Goal: Information Seeking & Learning: Learn about a topic

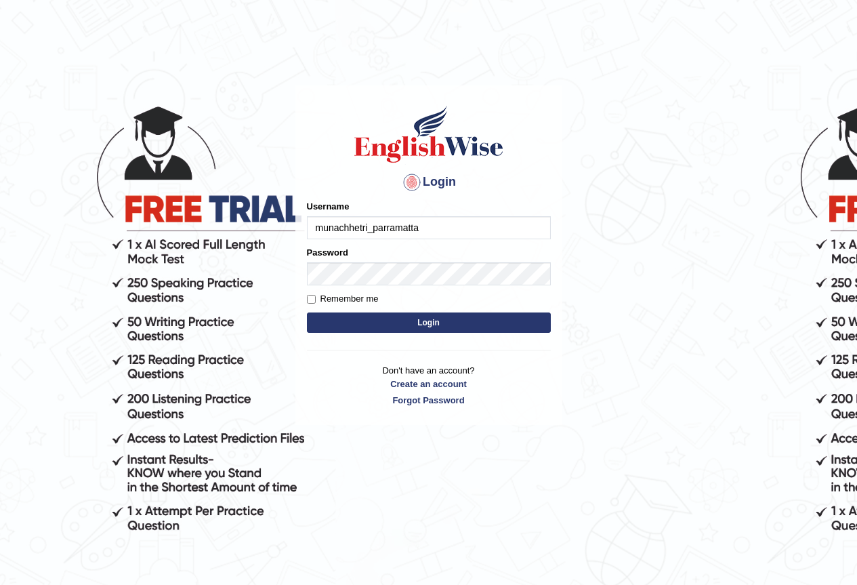
type input "munachhetri_parramatta"
click at [440, 321] on button "Login" at bounding box center [429, 322] width 244 height 20
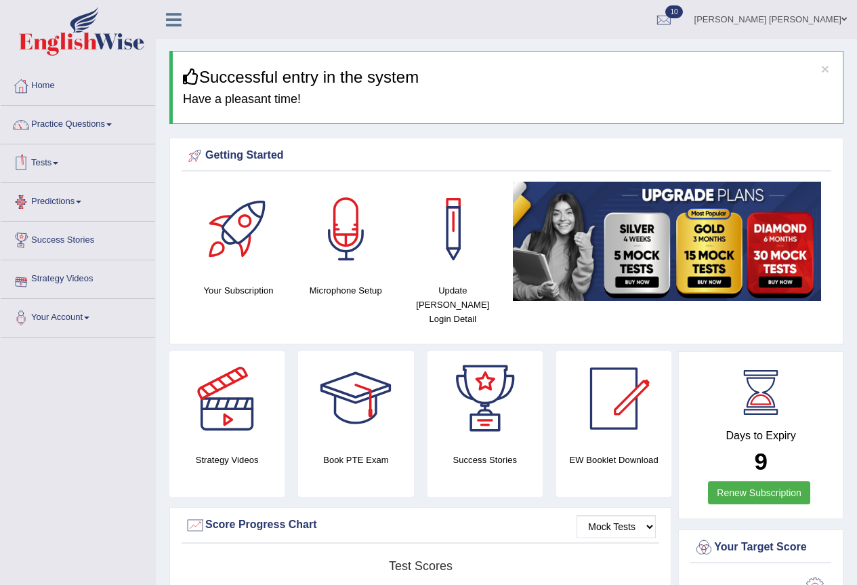
click at [65, 166] on link "Tests" at bounding box center [78, 161] width 154 height 34
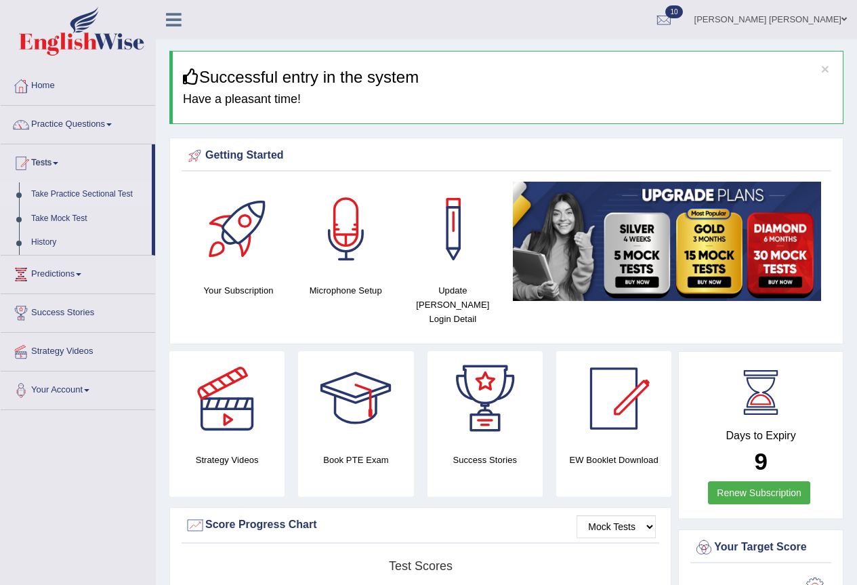
click at [64, 192] on link "Take Practice Sectional Test" at bounding box center [88, 194] width 127 height 24
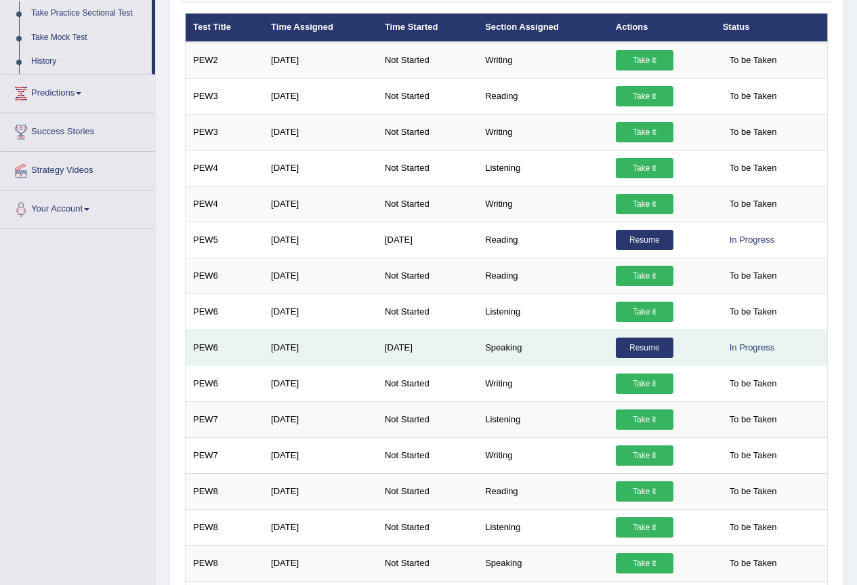
click at [644, 348] on link "Resume" at bounding box center [645, 347] width 58 height 20
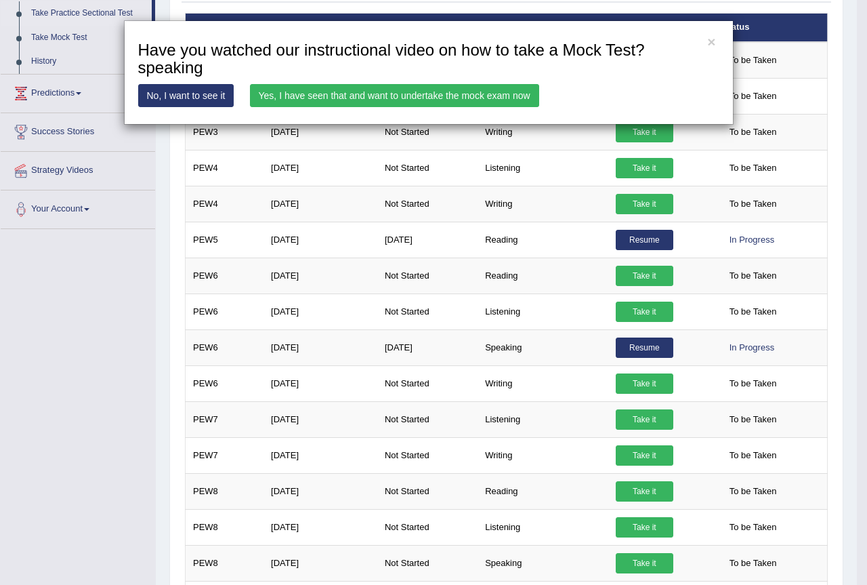
click at [704, 40] on div "× Have you watched our instructional video on how to take a Mock Test?speaking …" at bounding box center [429, 72] width 610 height 104
click at [715, 43] on button "×" at bounding box center [711, 42] width 8 height 14
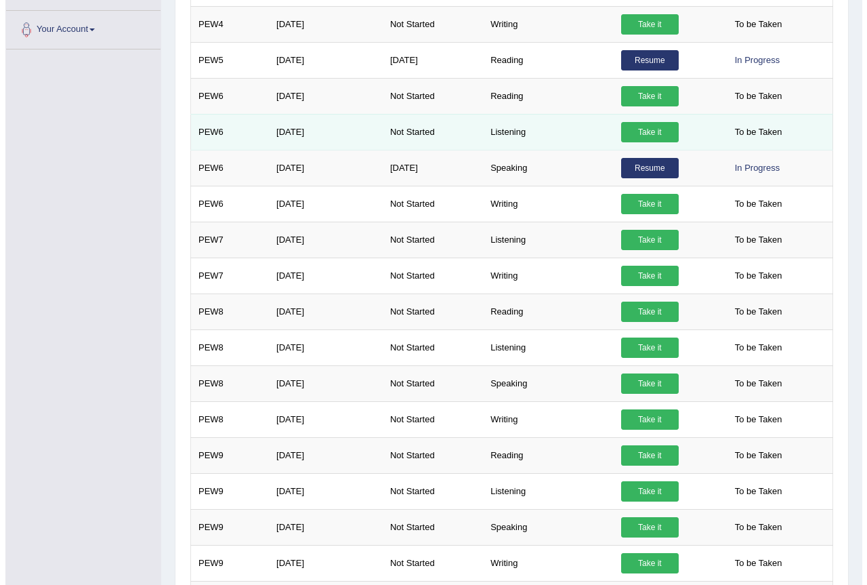
scroll to position [361, 0]
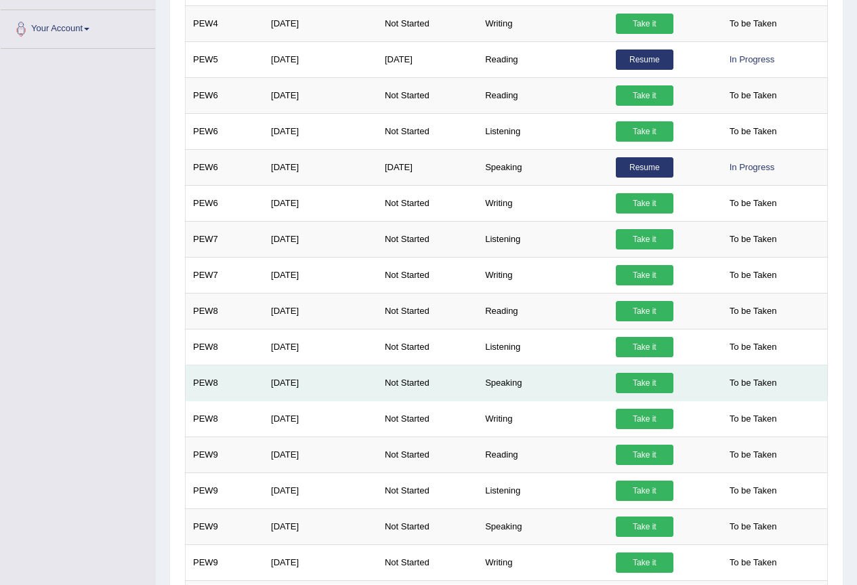
click at [648, 380] on link "Take it" at bounding box center [645, 383] width 58 height 20
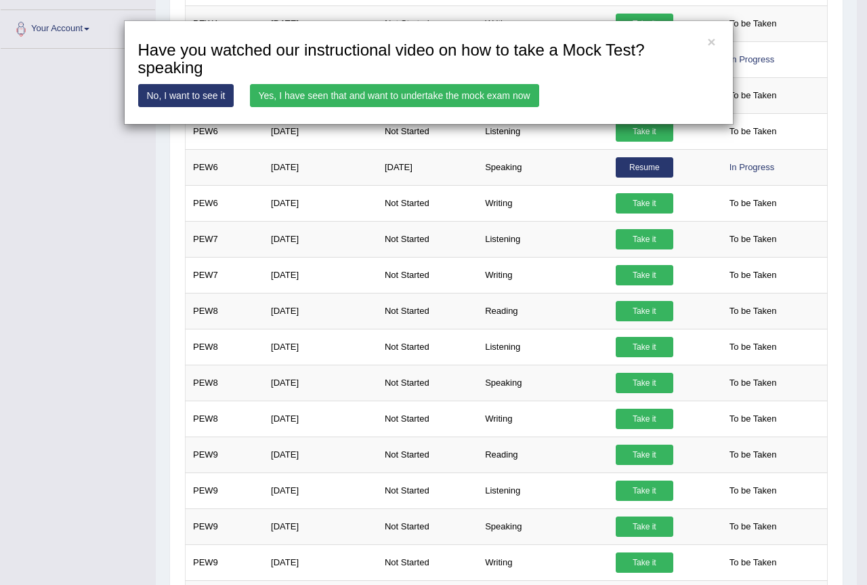
click at [375, 97] on link "Yes, I have seen that and want to undertake the mock exam now" at bounding box center [394, 95] width 289 height 23
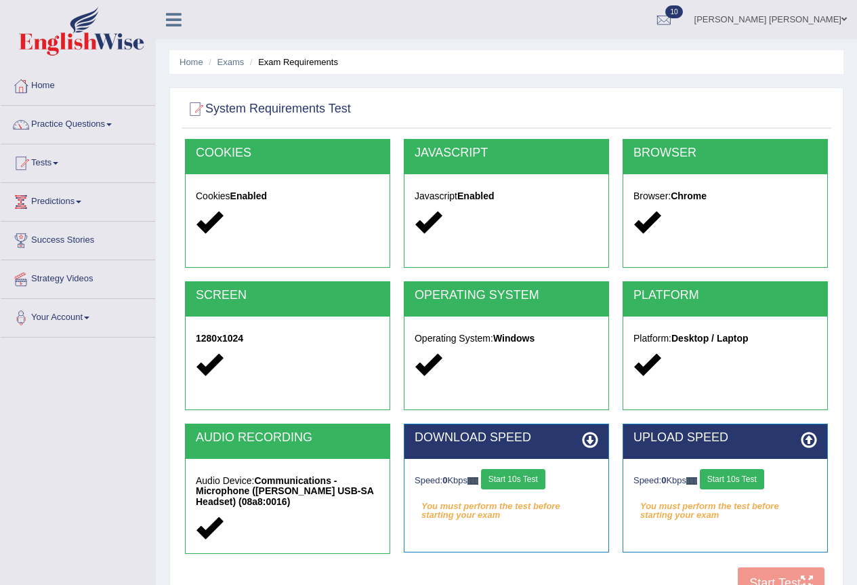
click at [508, 475] on button "Start 10s Test" at bounding box center [513, 479] width 64 height 20
click at [724, 476] on button "Start 10s Test" at bounding box center [732, 479] width 64 height 20
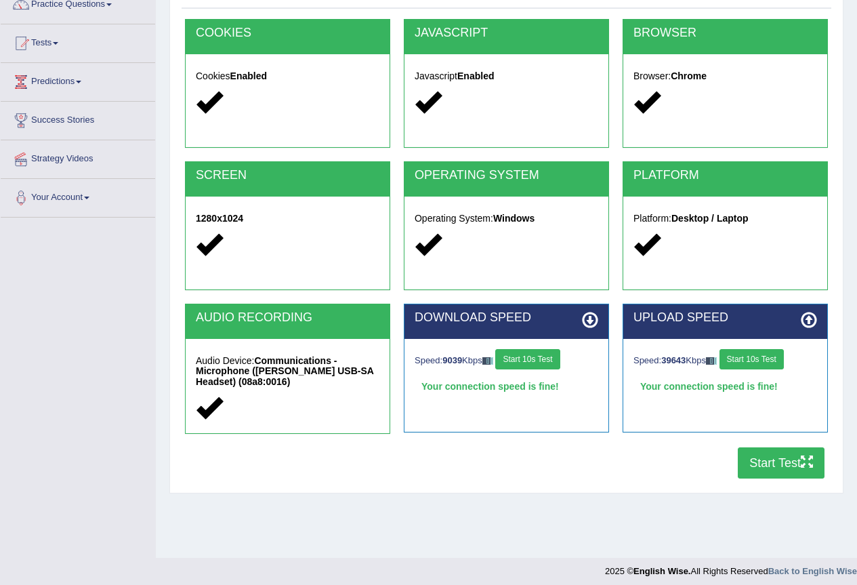
scroll to position [127, 0]
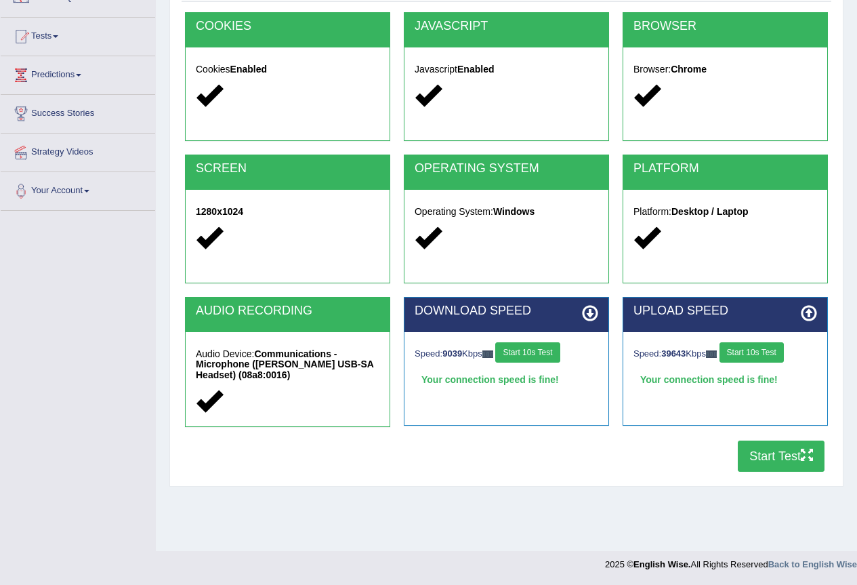
click at [763, 462] on button "Start Test" at bounding box center [781, 455] width 87 height 31
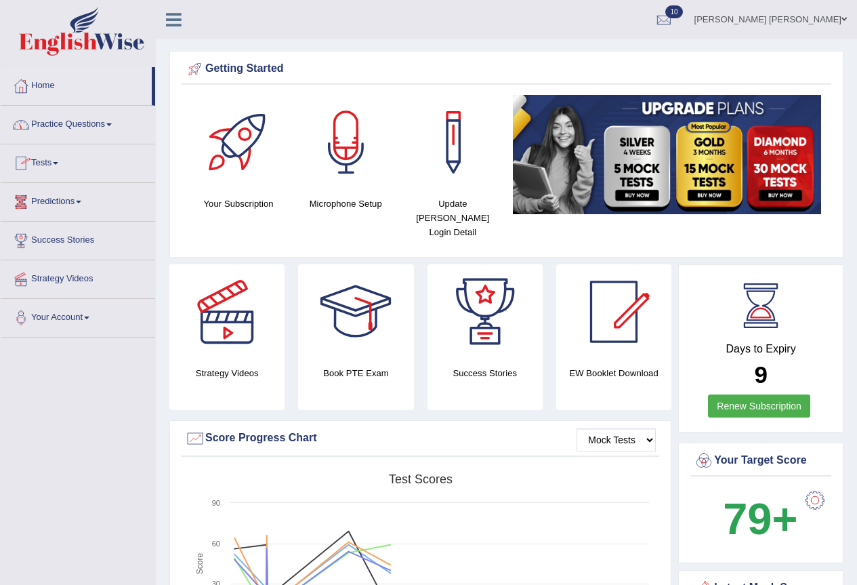
click at [115, 127] on link "Practice Questions" at bounding box center [78, 123] width 154 height 34
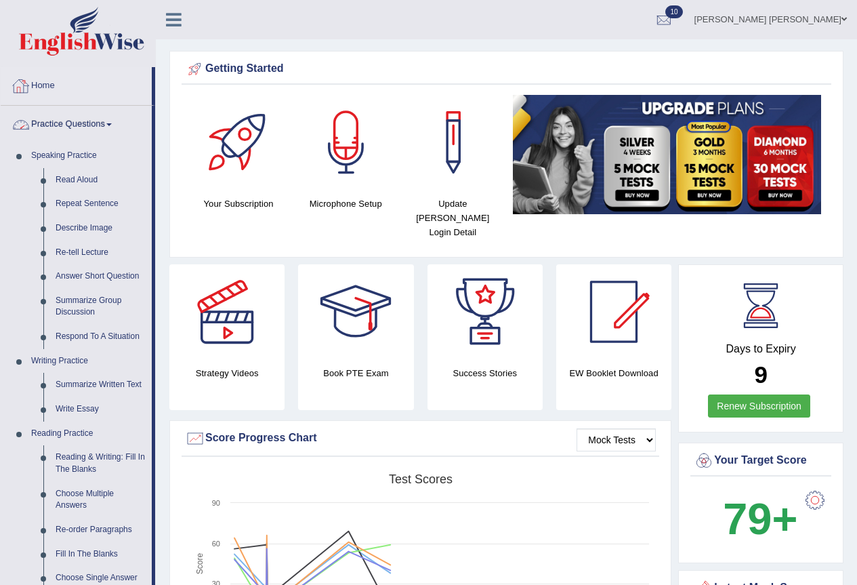
click at [49, 85] on link "Home" at bounding box center [76, 84] width 151 height 34
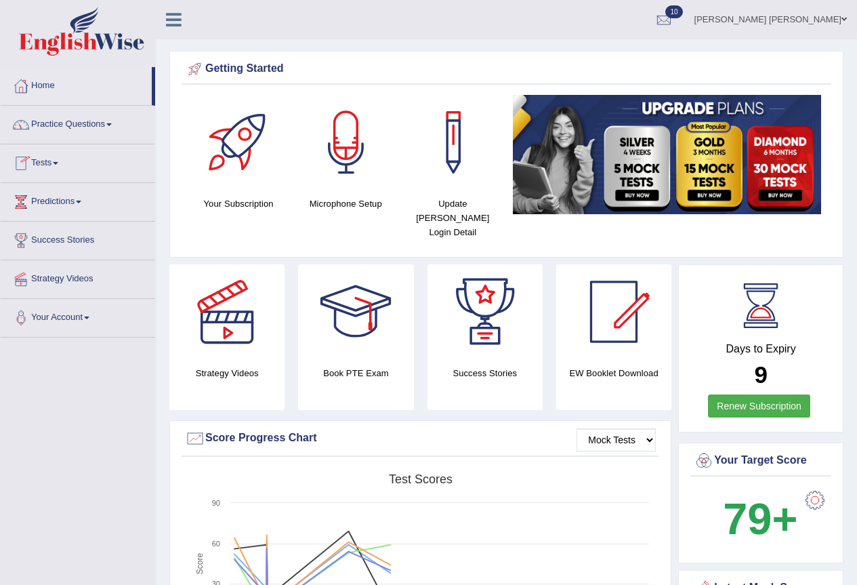
click at [60, 167] on link "Tests" at bounding box center [78, 161] width 154 height 34
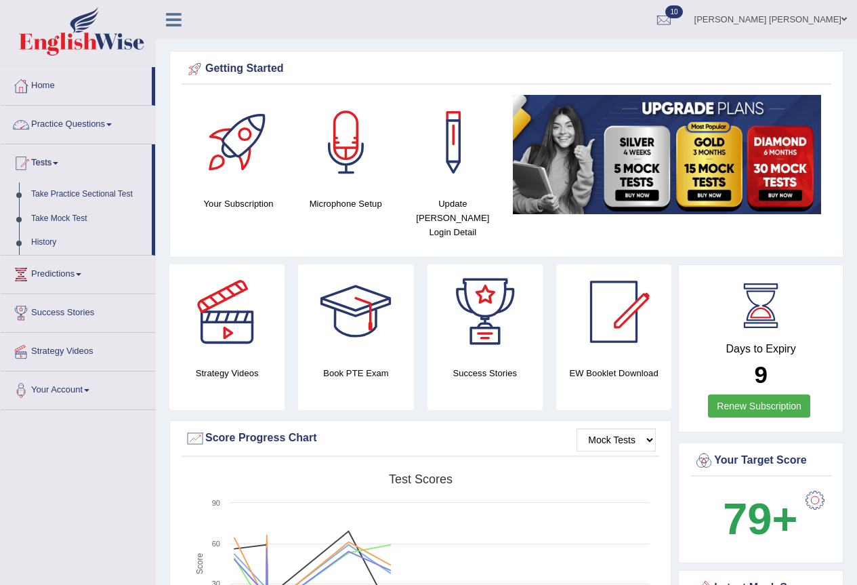
click at [115, 130] on link "Practice Questions" at bounding box center [78, 123] width 154 height 34
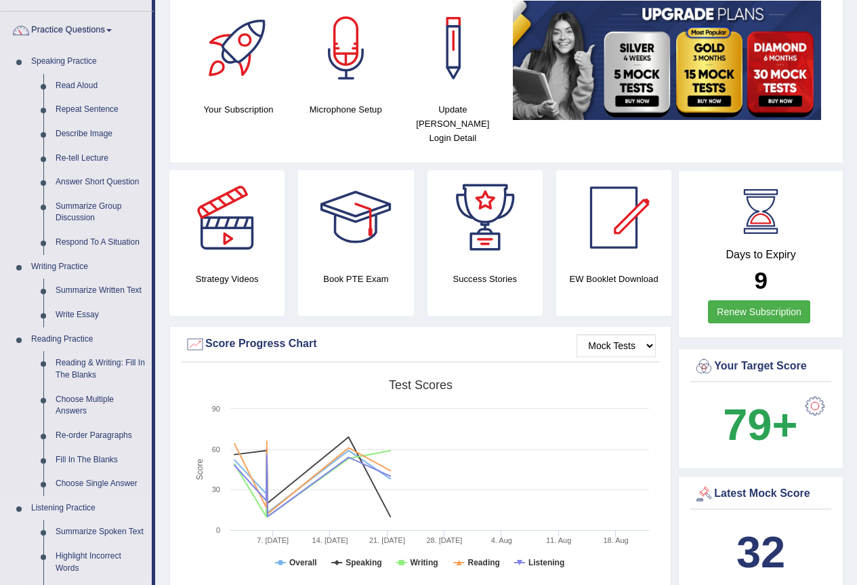
scroll to position [90, 0]
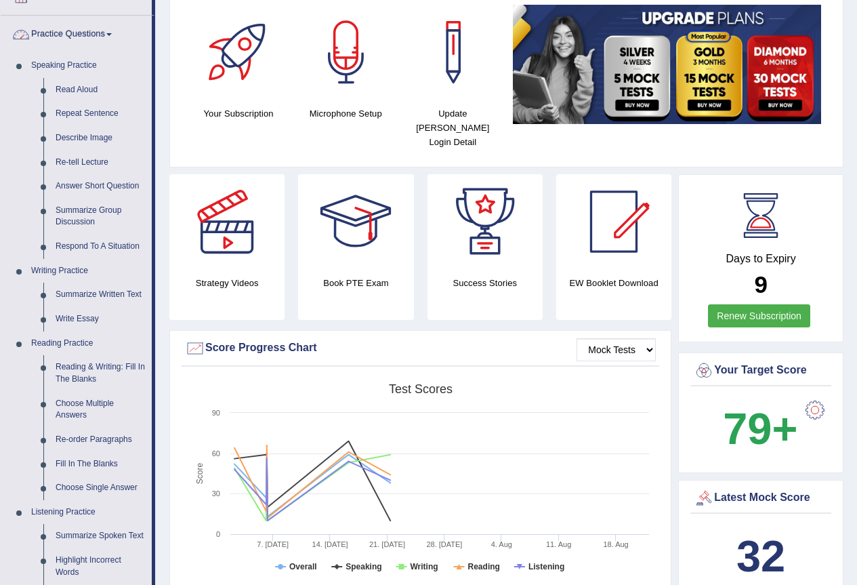
click at [111, 37] on link "Practice Questions" at bounding box center [76, 33] width 151 height 34
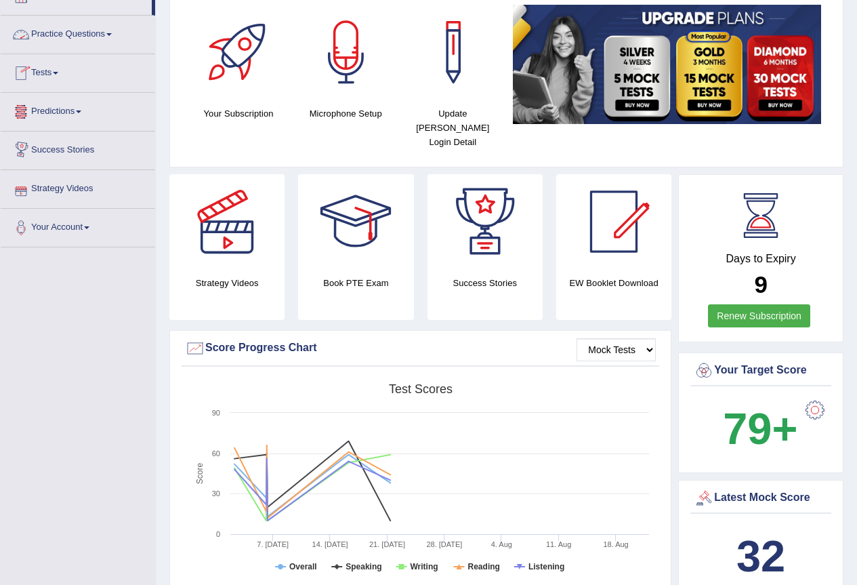
click at [110, 37] on link "Practice Questions" at bounding box center [78, 33] width 154 height 34
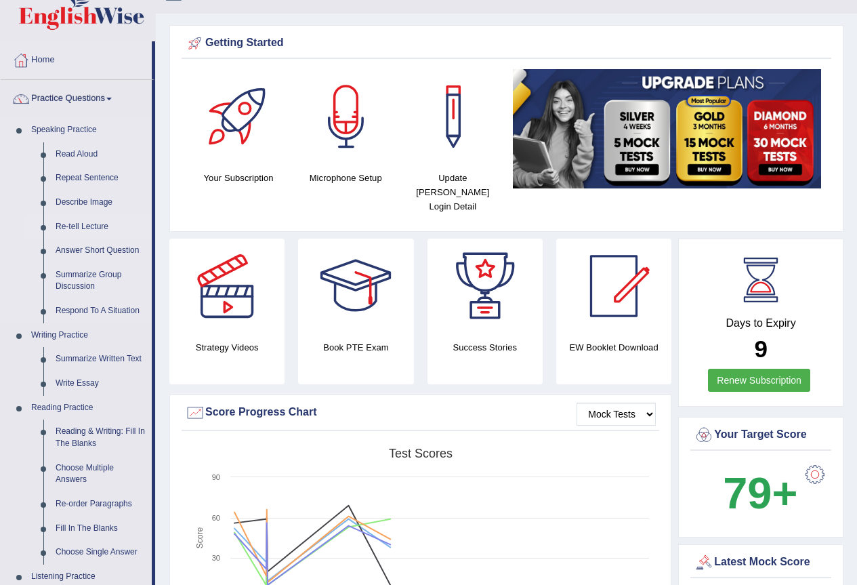
scroll to position [0, 0]
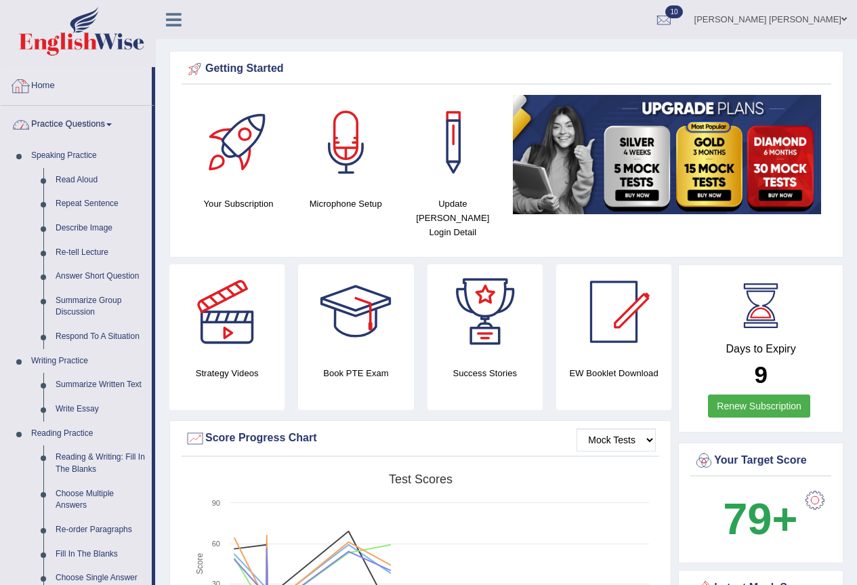
click at [51, 88] on link "Home" at bounding box center [76, 84] width 151 height 34
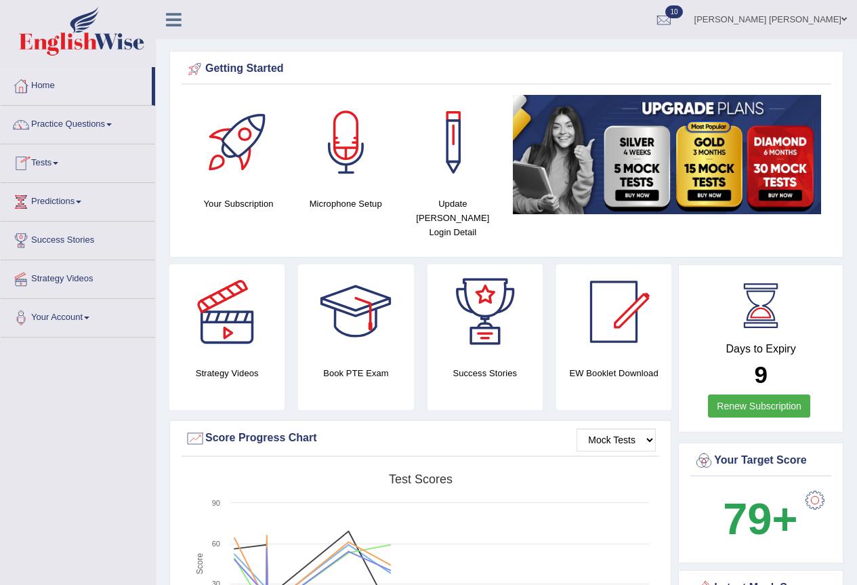
click at [50, 163] on link "Tests" at bounding box center [78, 161] width 154 height 34
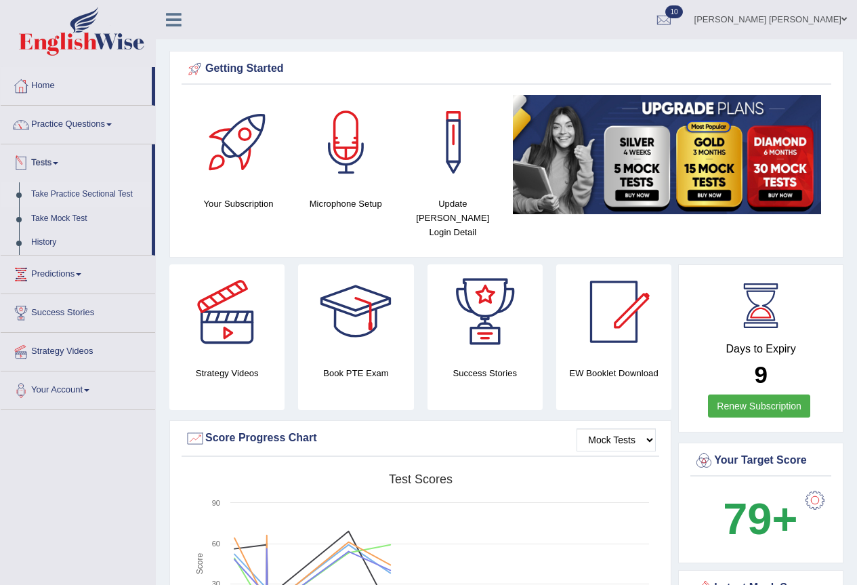
click at [60, 191] on link "Take Practice Sectional Test" at bounding box center [88, 194] width 127 height 24
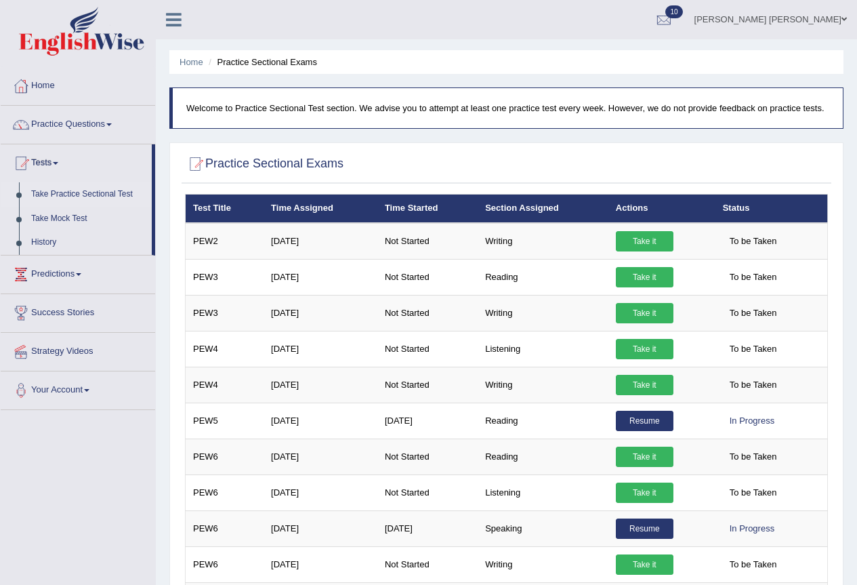
click at [649, 492] on link "Take it" at bounding box center [645, 492] width 58 height 20
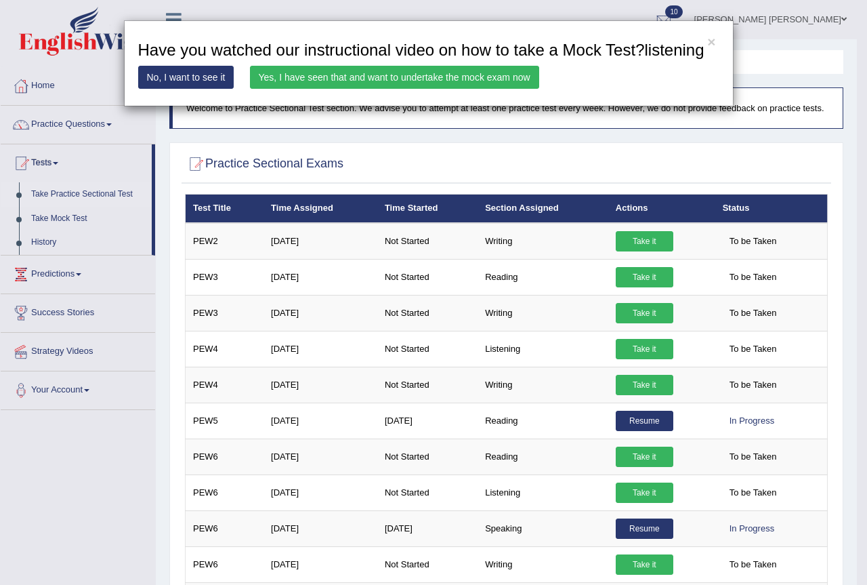
click at [436, 78] on link "Yes, I have seen that and want to undertake the mock exam now" at bounding box center [394, 77] width 289 height 23
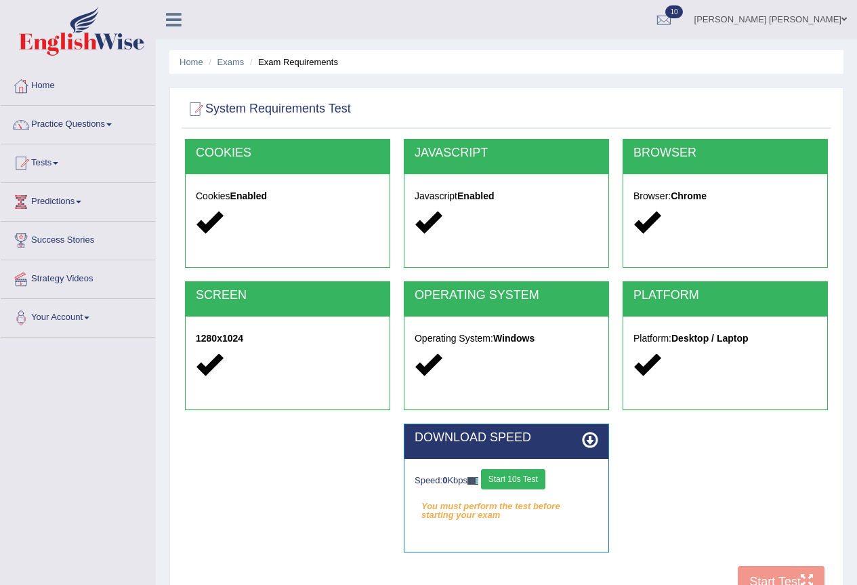
click at [524, 478] on button "Start 10s Test" at bounding box center [513, 479] width 64 height 20
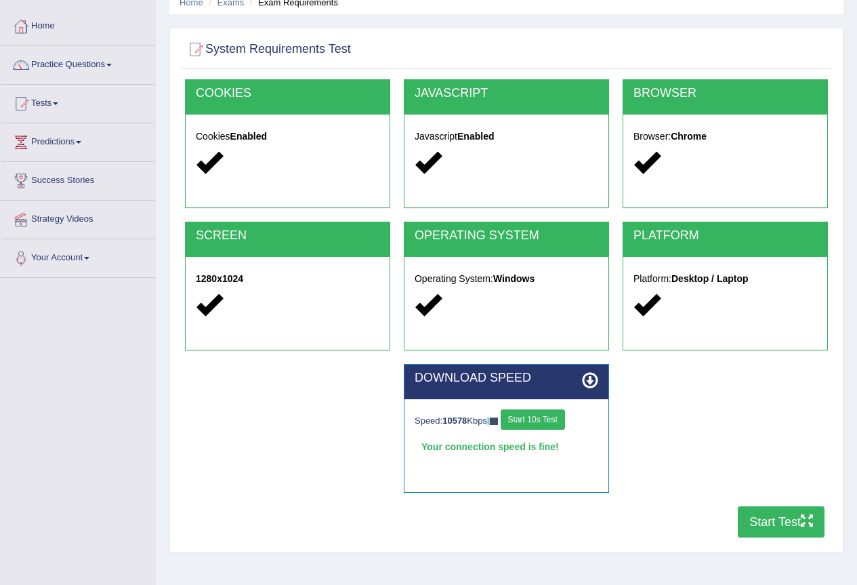
scroll to position [90, 0]
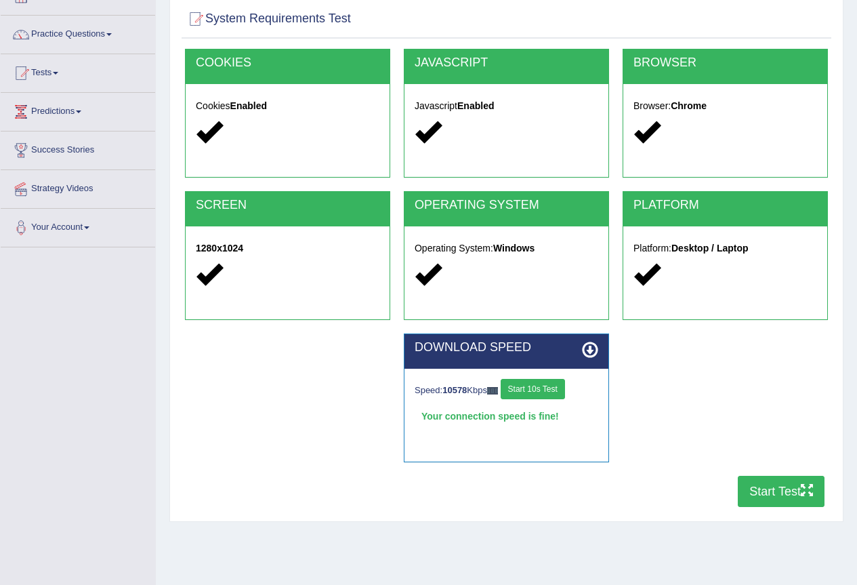
click at [758, 500] on button "Start Test" at bounding box center [781, 491] width 87 height 31
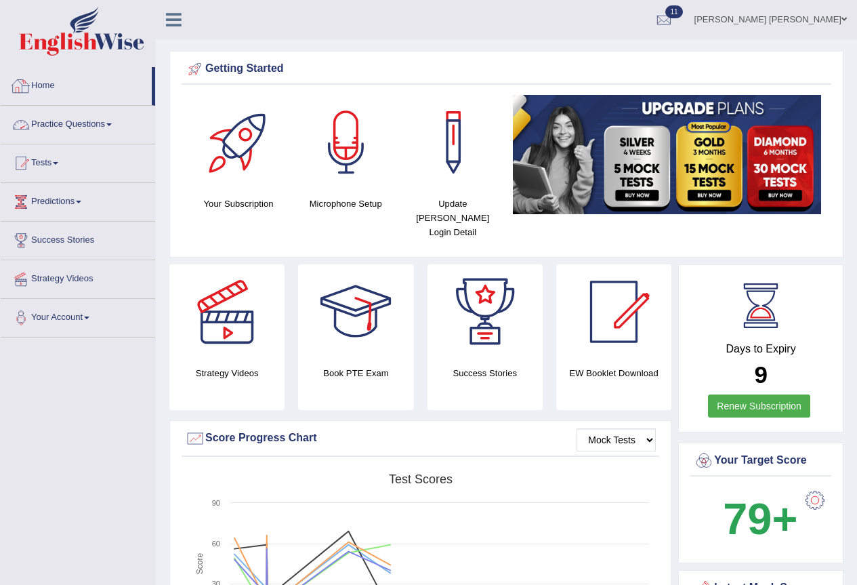
click at [49, 90] on link "Home" at bounding box center [76, 84] width 151 height 34
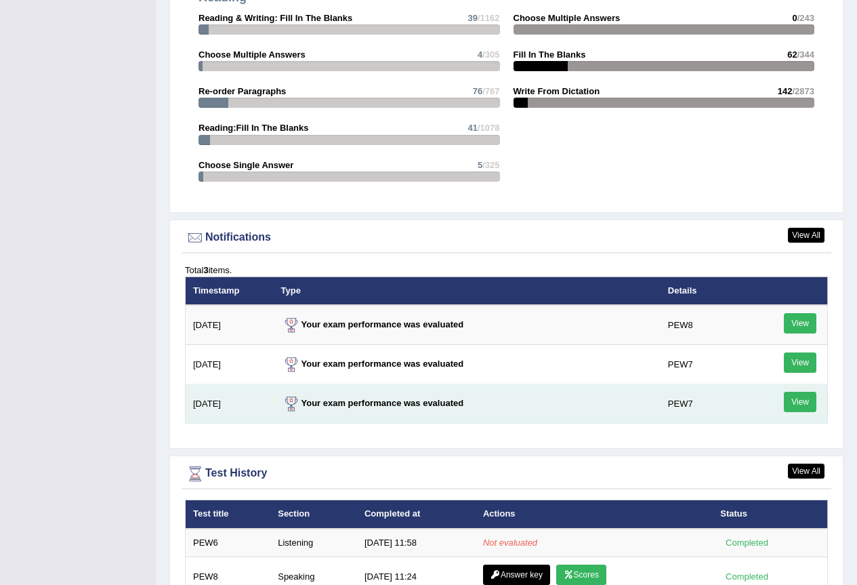
scroll to position [1626, 0]
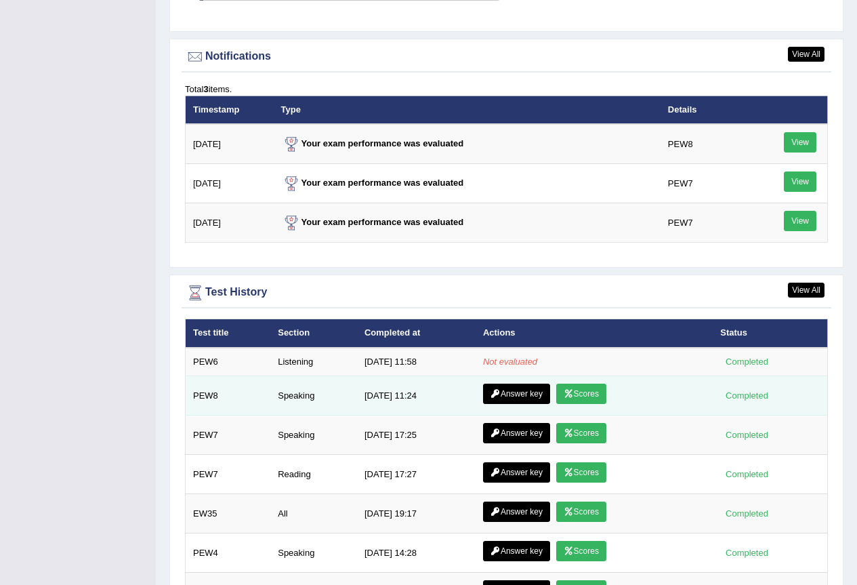
click at [518, 384] on link "Answer key" at bounding box center [516, 394] width 67 height 20
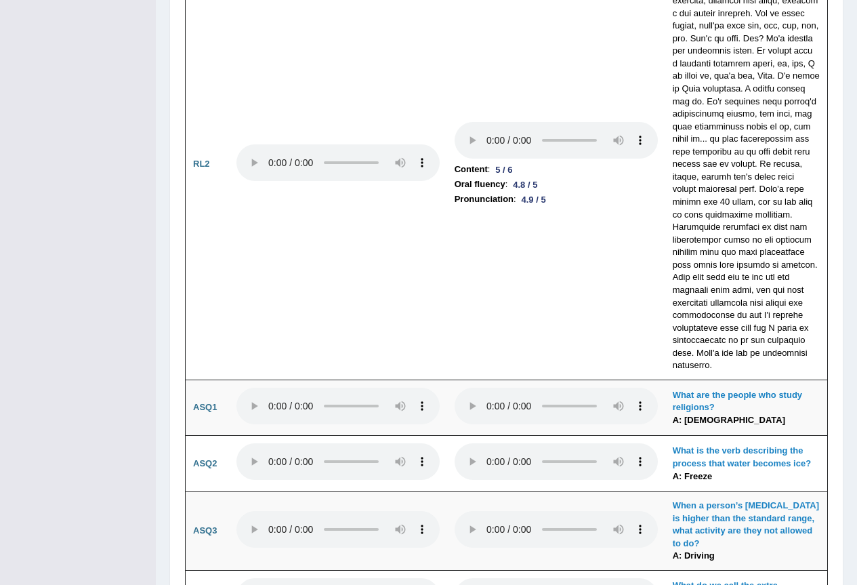
scroll to position [3481, 0]
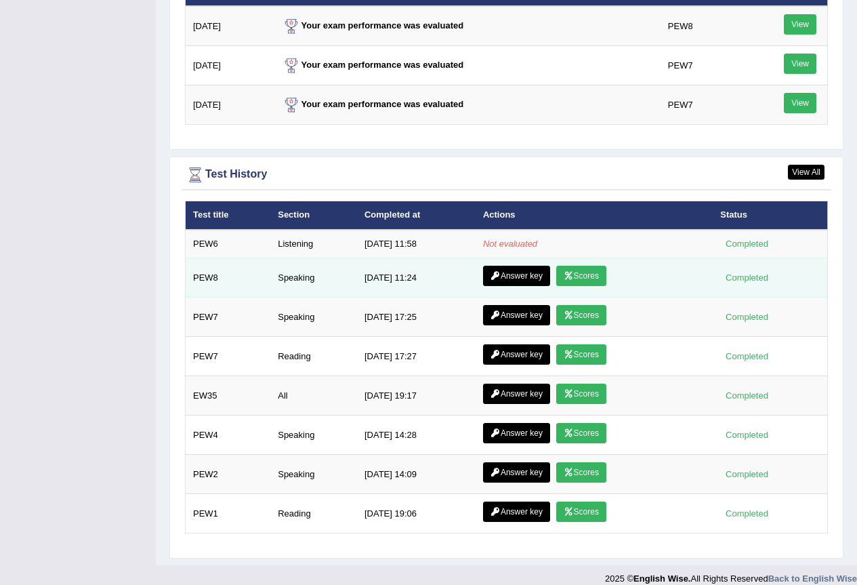
click at [569, 272] on icon at bounding box center [569, 276] width 10 height 8
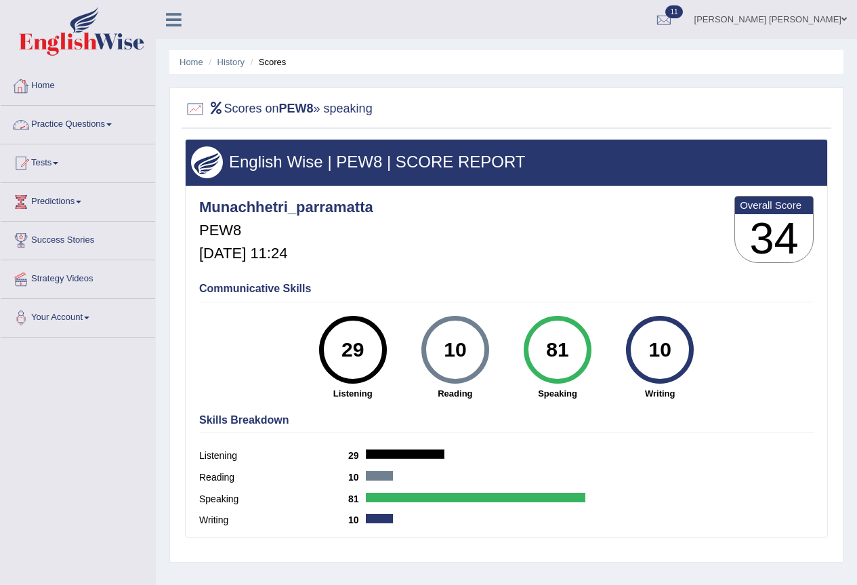
click at [49, 87] on link "Home" at bounding box center [78, 84] width 154 height 34
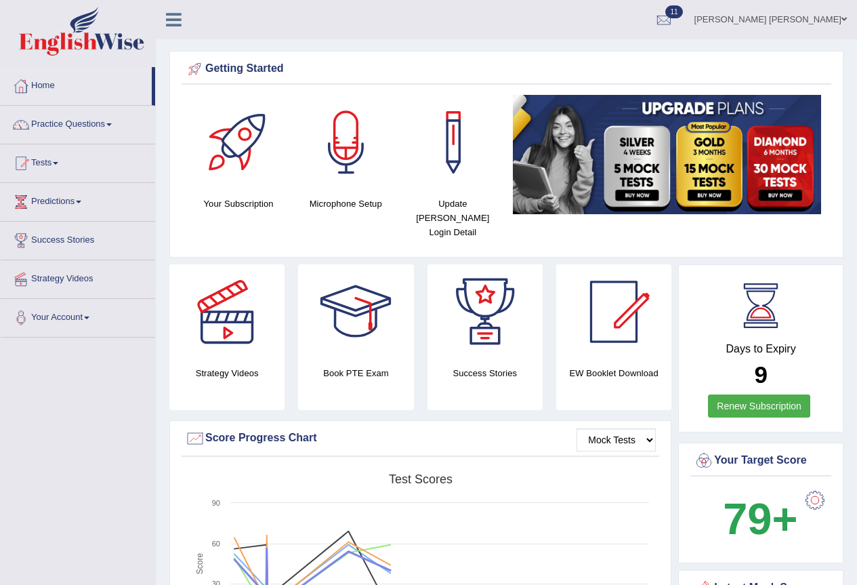
click at [39, 85] on link "Home" at bounding box center [76, 84] width 151 height 34
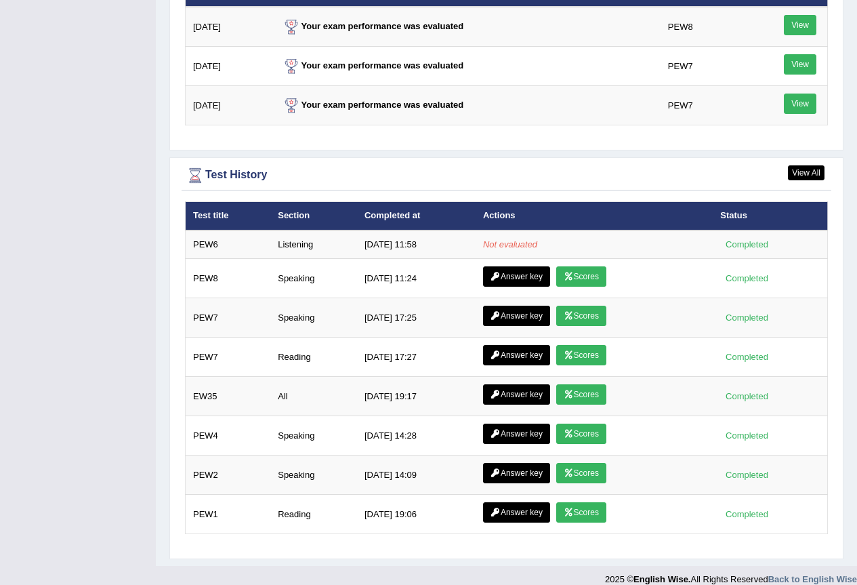
scroll to position [1744, 0]
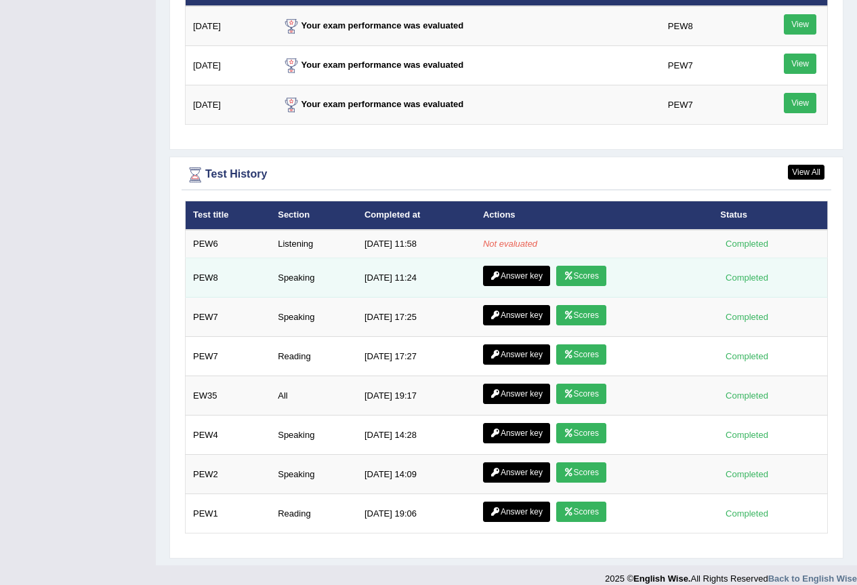
click at [564, 272] on icon at bounding box center [569, 276] width 10 height 8
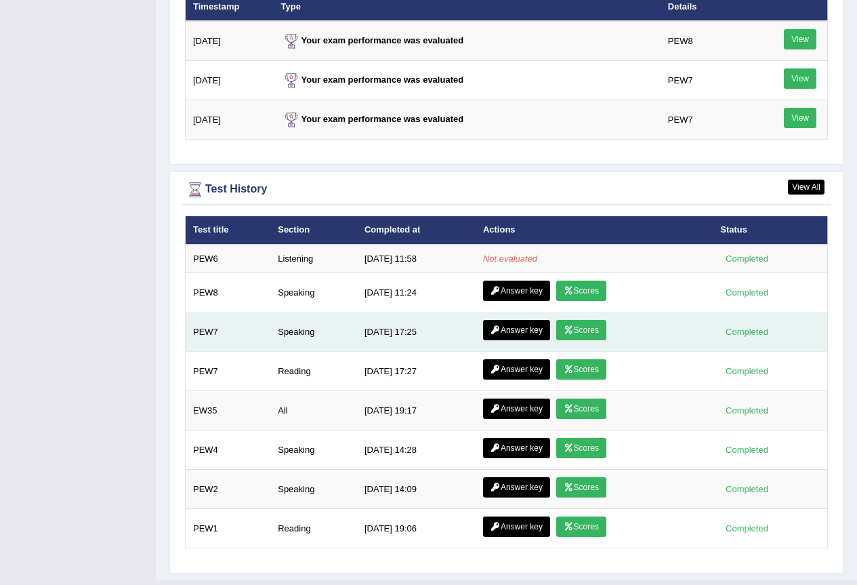
click at [575, 320] on link "Scores" at bounding box center [581, 330] width 50 height 20
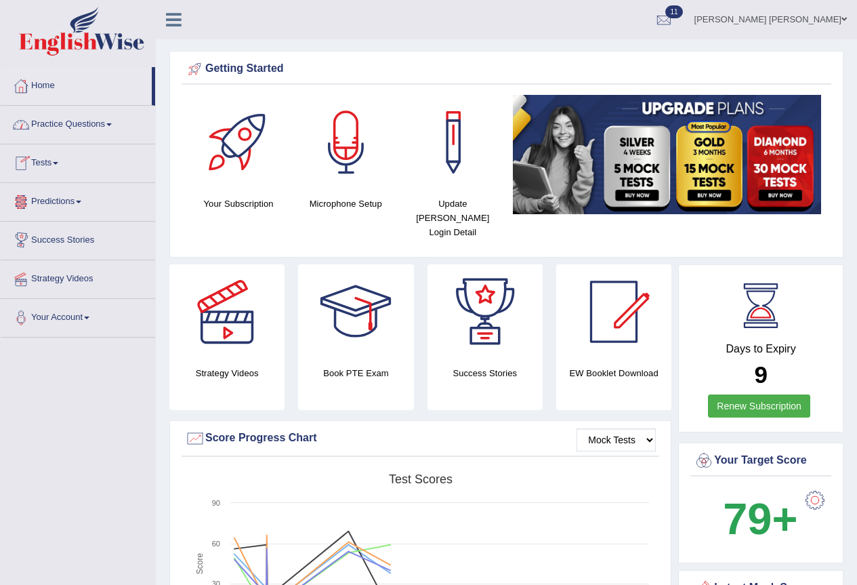
click at [117, 123] on link "Practice Questions" at bounding box center [78, 123] width 154 height 34
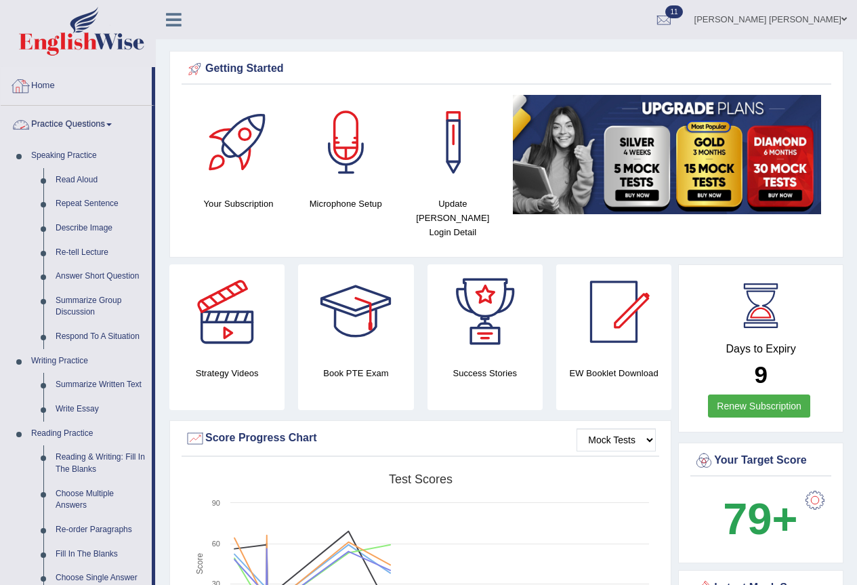
click at [49, 85] on link "Home" at bounding box center [76, 84] width 151 height 34
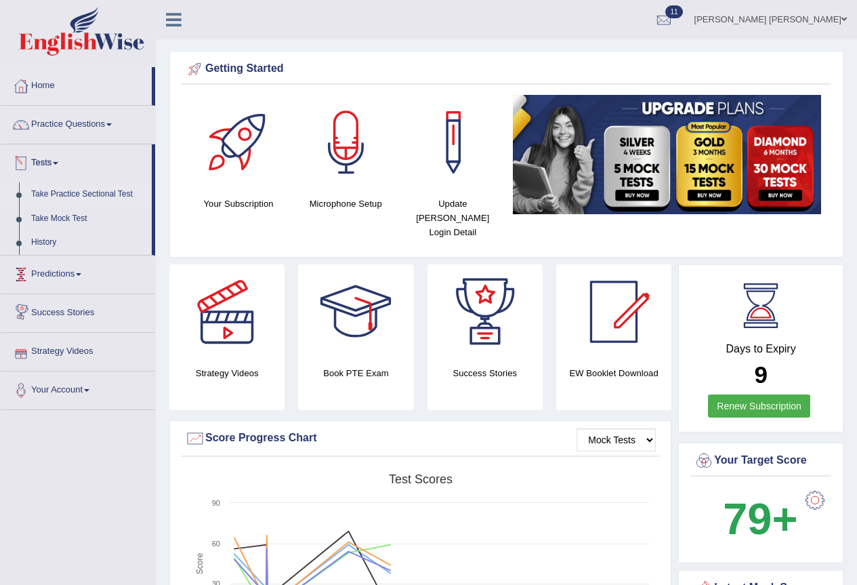
click at [56, 194] on link "Take Practice Sectional Test" at bounding box center [88, 194] width 127 height 24
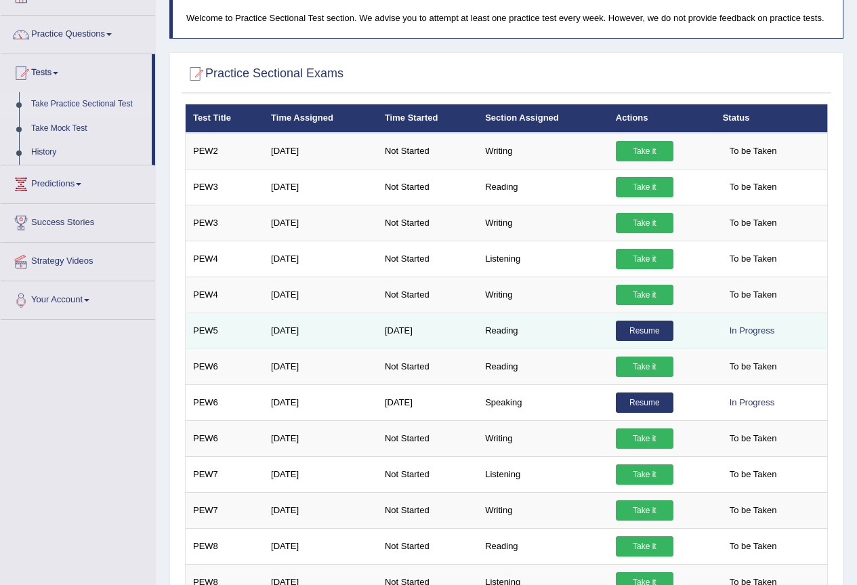
click at [643, 328] on link "Resume" at bounding box center [645, 331] width 58 height 20
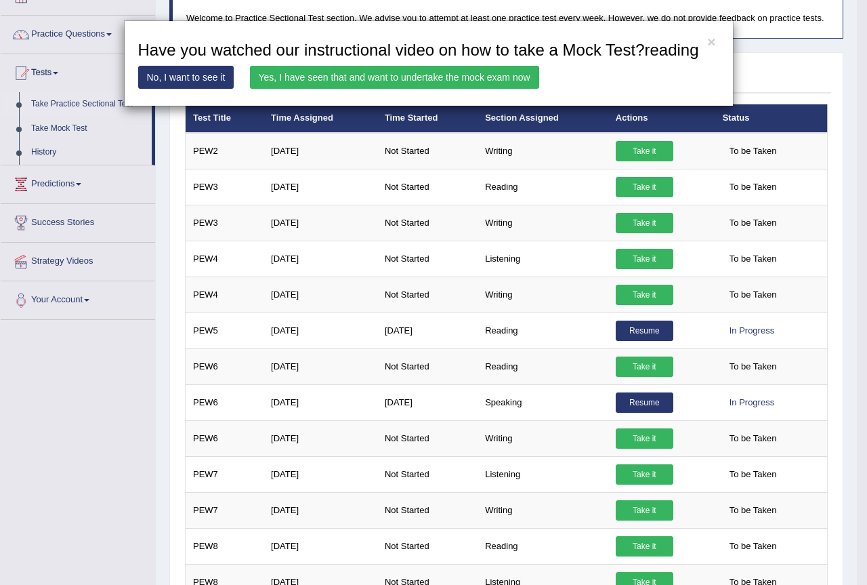
click at [371, 75] on link "Yes, I have seen that and want to undertake the mock exam now" at bounding box center [394, 77] width 289 height 23
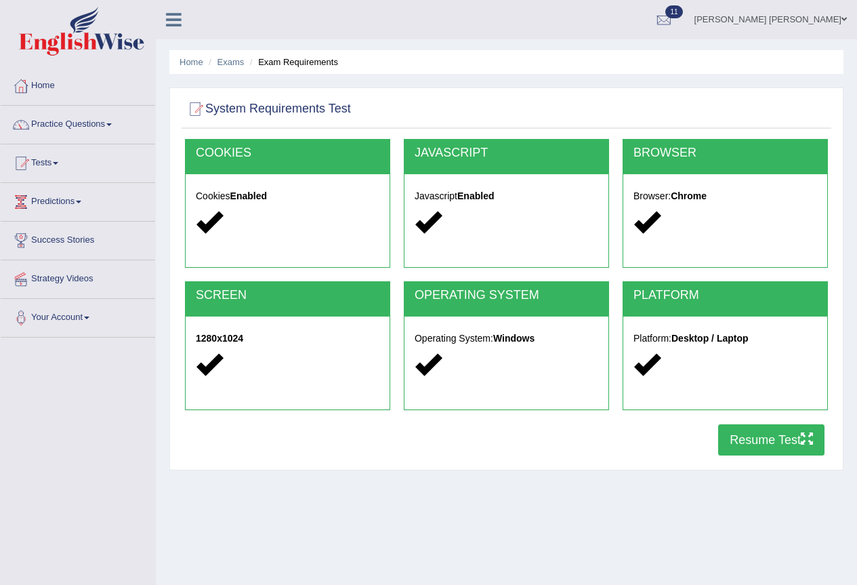
click at [755, 439] on button "Resume Test" at bounding box center [771, 439] width 106 height 31
click at [37, 86] on link "Home" at bounding box center [78, 84] width 154 height 34
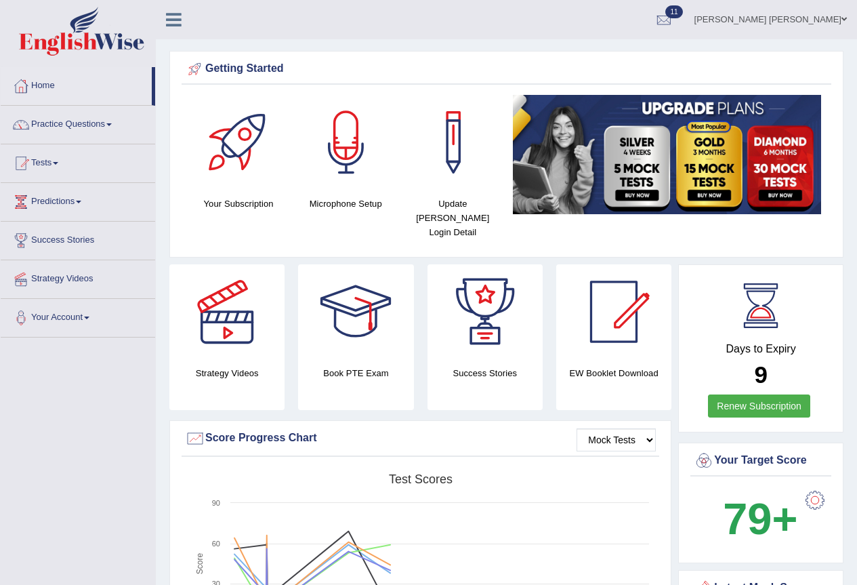
click at [111, 127] on link "Practice Questions" at bounding box center [78, 123] width 154 height 34
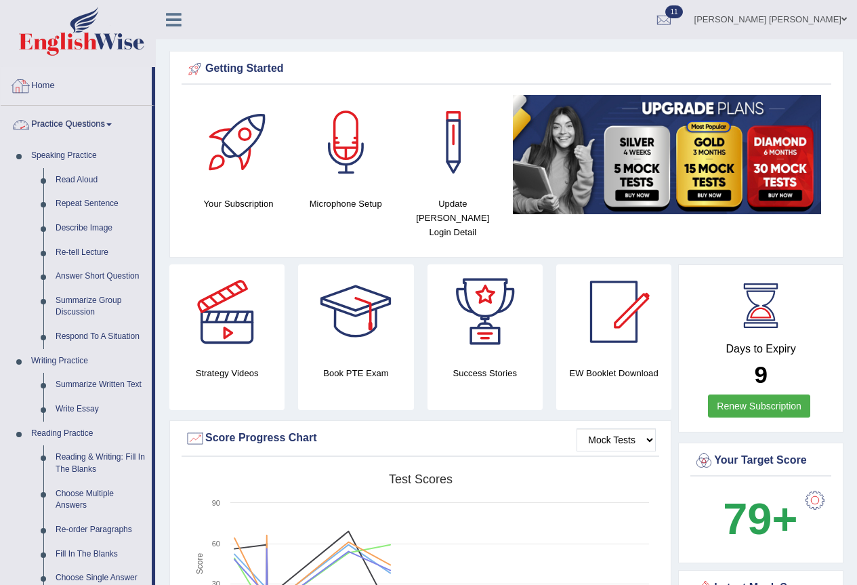
click at [58, 85] on link "Home" at bounding box center [76, 84] width 151 height 34
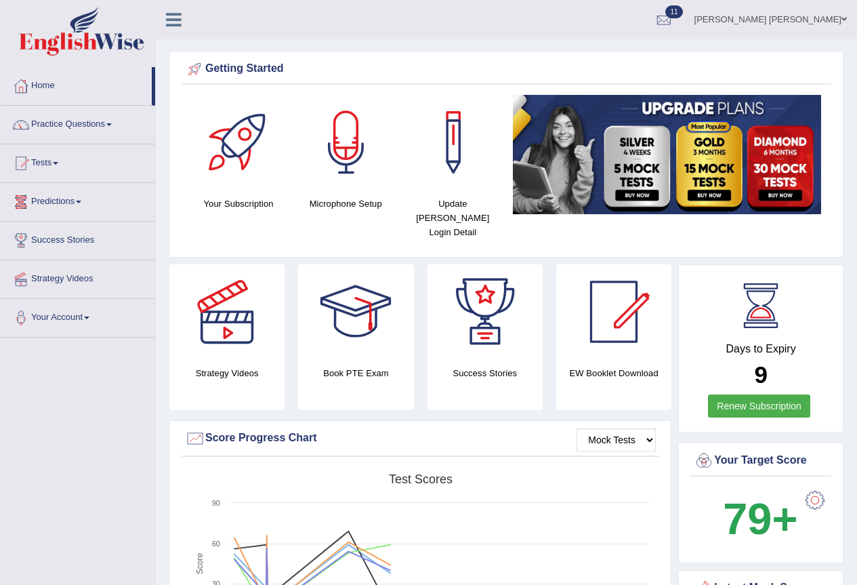
click at [63, 166] on link "Tests" at bounding box center [78, 161] width 154 height 34
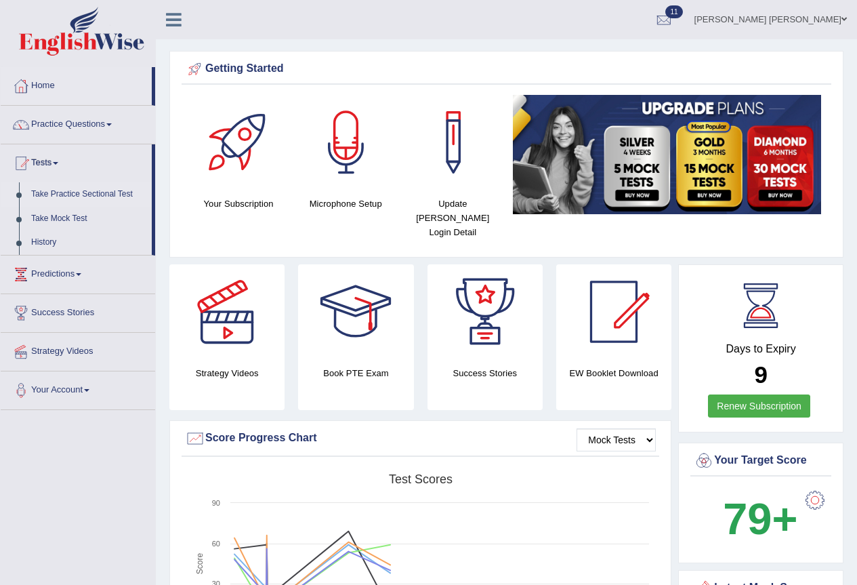
click at [85, 195] on link "Take Practice Sectional Test" at bounding box center [88, 194] width 127 height 24
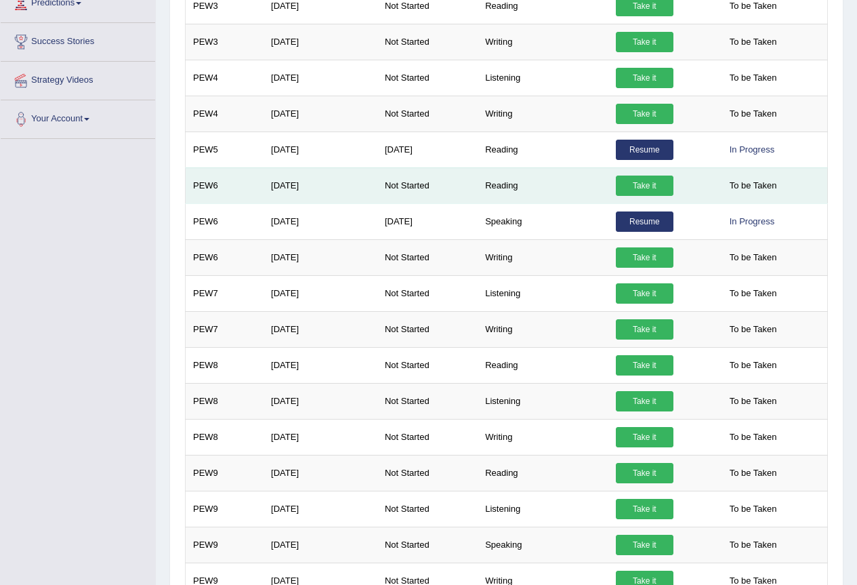
click at [639, 183] on link "Take it" at bounding box center [645, 186] width 58 height 20
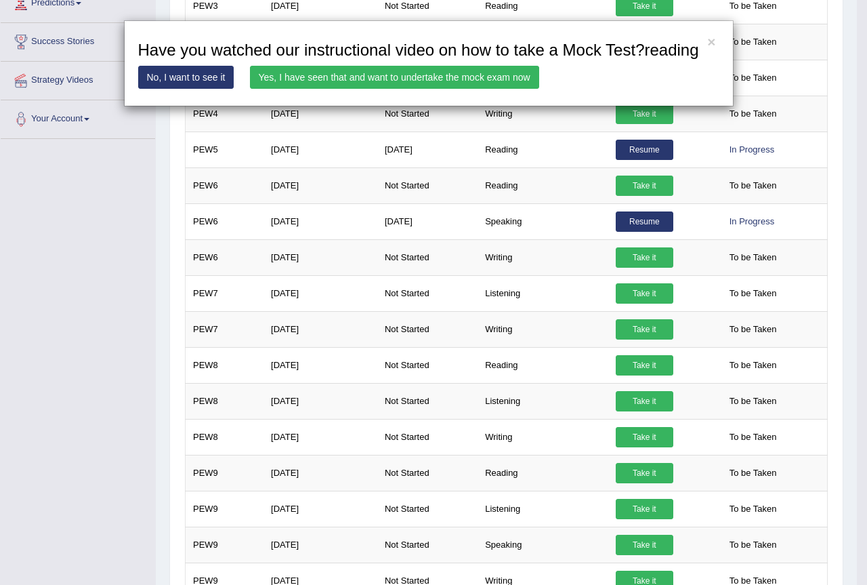
click at [474, 77] on link "Yes, I have seen that and want to undertake the mock exam now" at bounding box center [394, 77] width 289 height 23
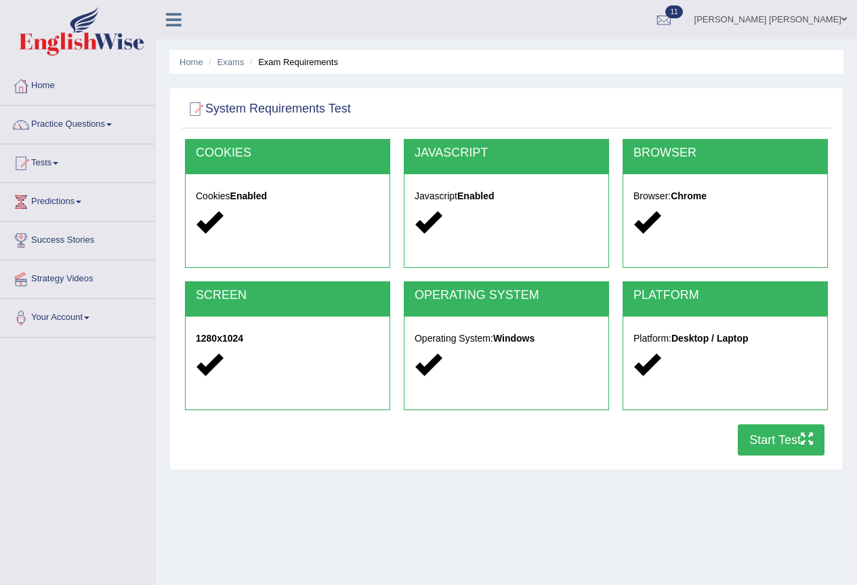
click at [782, 436] on button "Start Test" at bounding box center [781, 439] width 87 height 31
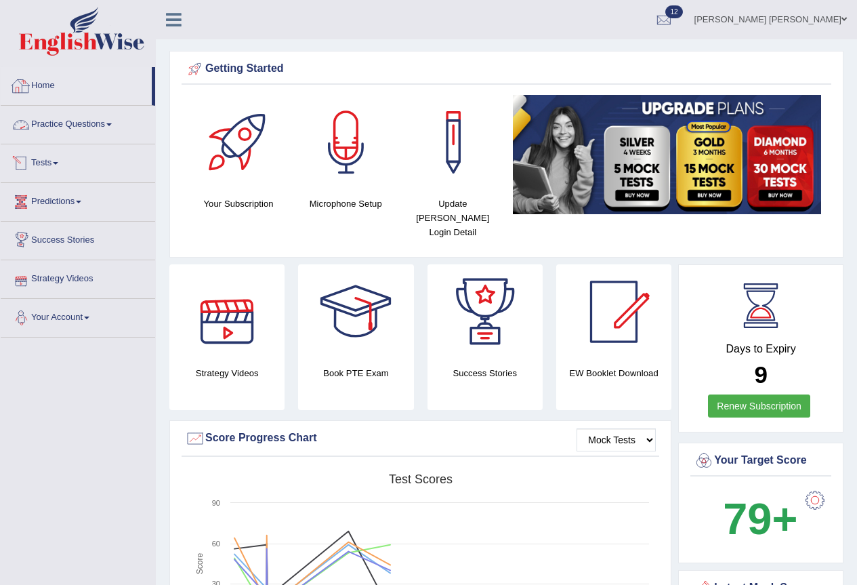
click at [44, 89] on link "Home" at bounding box center [76, 84] width 151 height 34
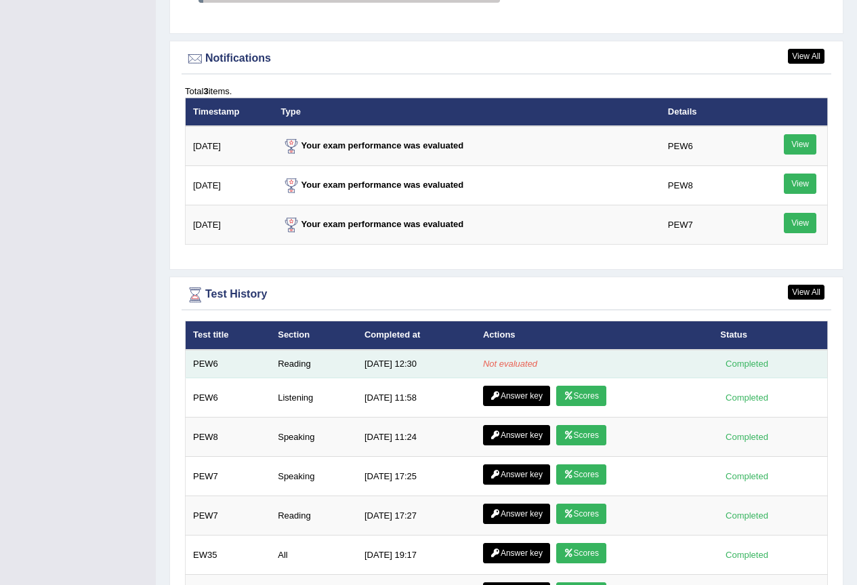
scroll to position [1626, 0]
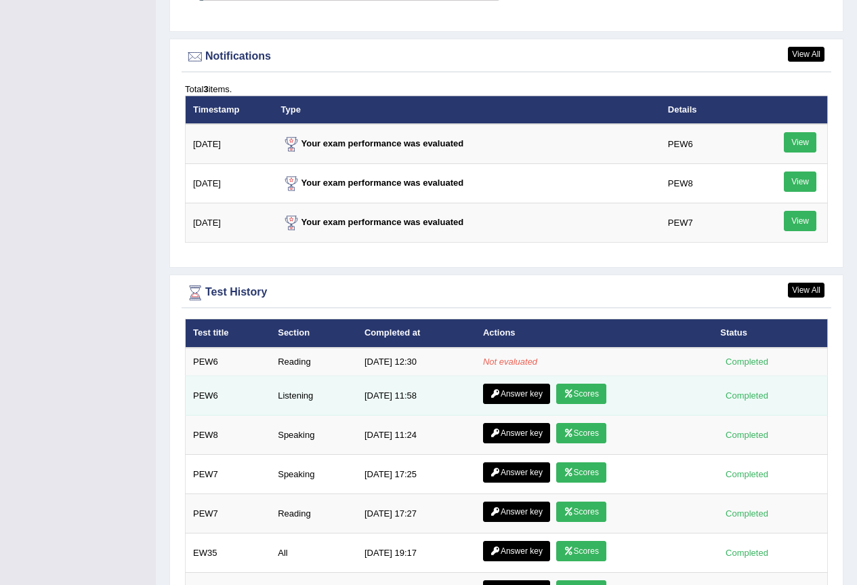
click at [571, 390] on icon at bounding box center [569, 394] width 10 height 8
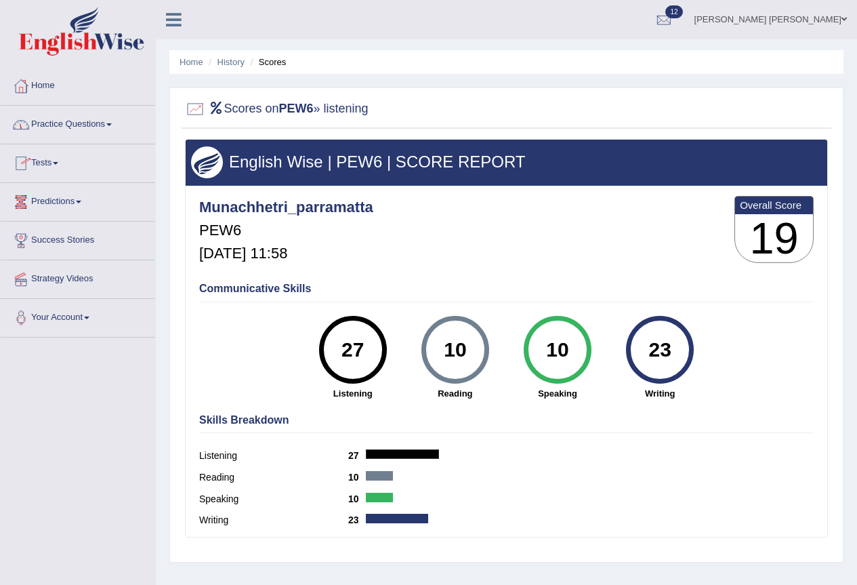
click at [108, 122] on link "Practice Questions" at bounding box center [78, 123] width 154 height 34
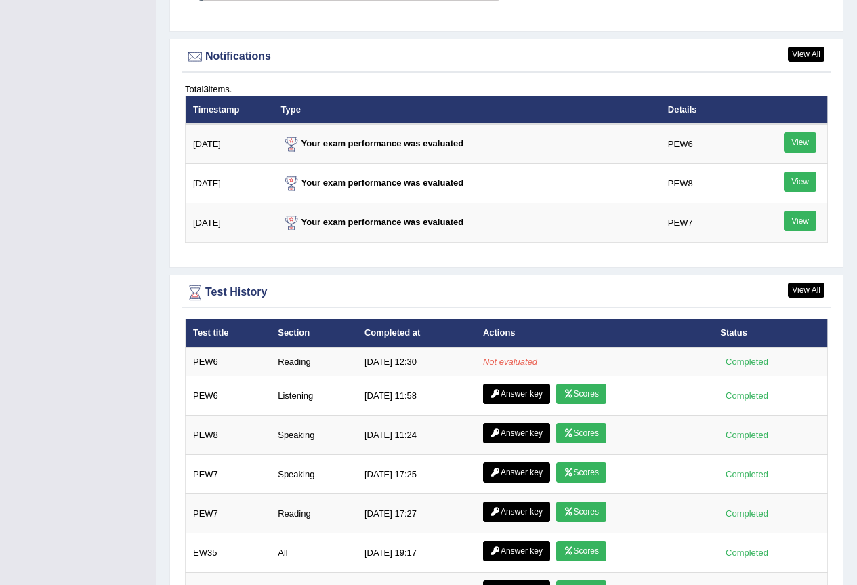
click at [515, 376] on td "Answer key Scores" at bounding box center [594, 395] width 237 height 39
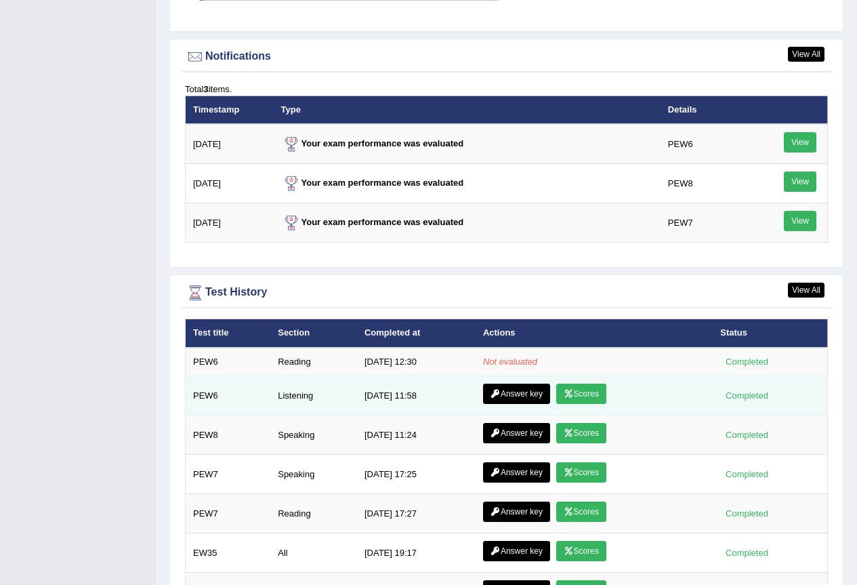
click at [512, 384] on link "Answer key" at bounding box center [516, 394] width 67 height 20
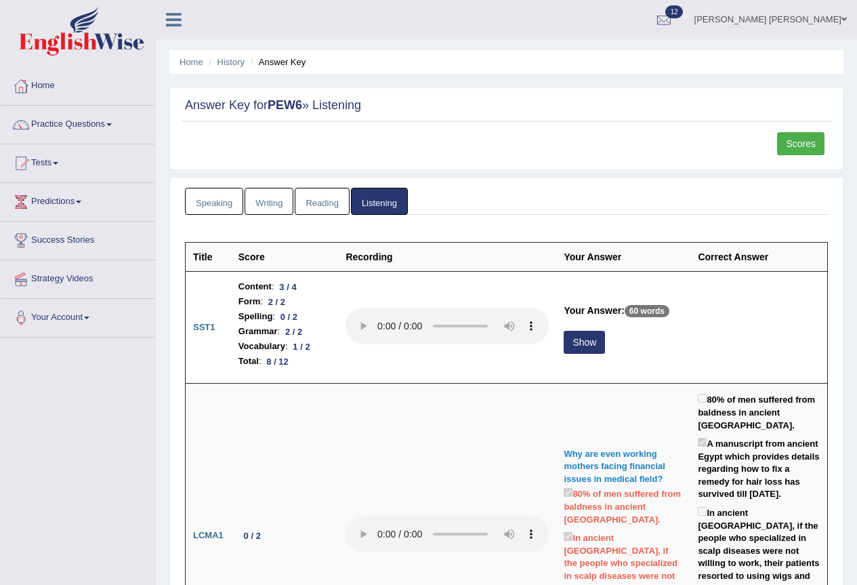
click at [808, 148] on link "Scores" at bounding box center [800, 143] width 47 height 23
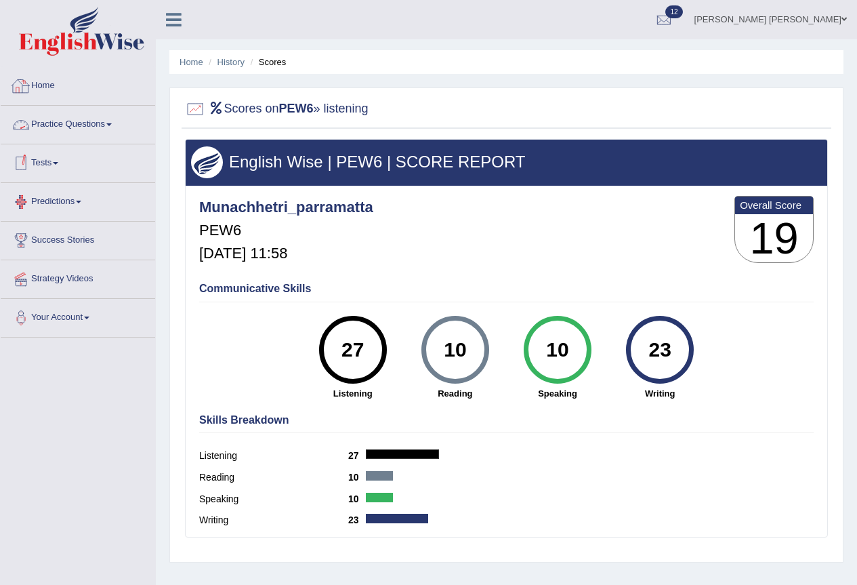
click at [40, 82] on link "Home" at bounding box center [78, 84] width 154 height 34
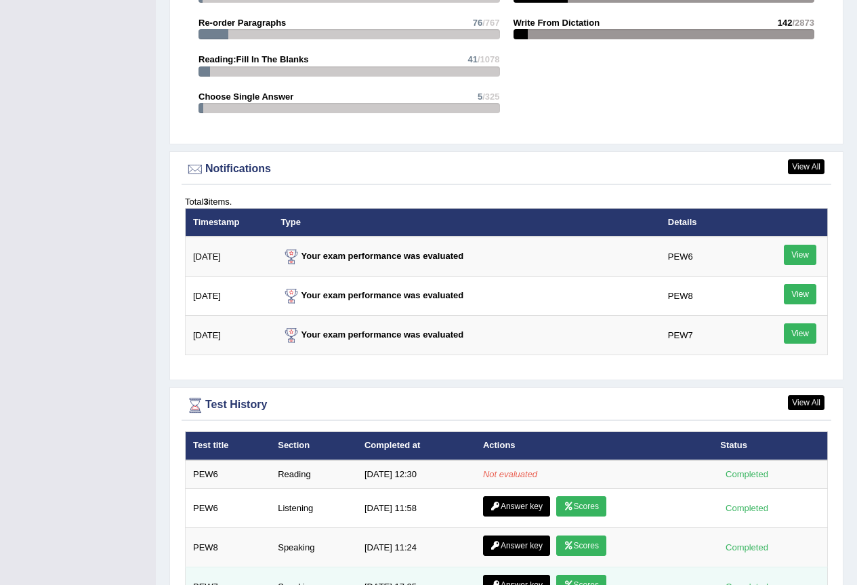
scroll to position [1626, 0]
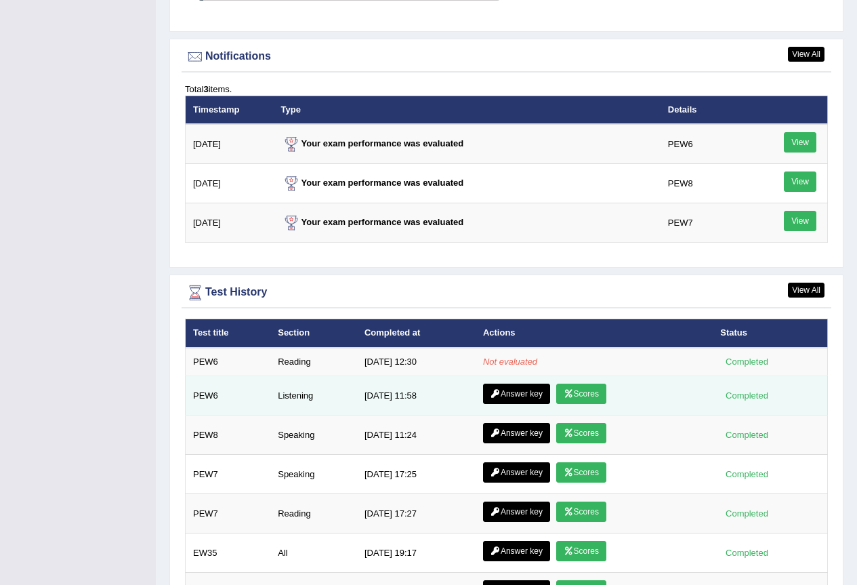
click at [517, 384] on link "Answer key" at bounding box center [516, 394] width 67 height 20
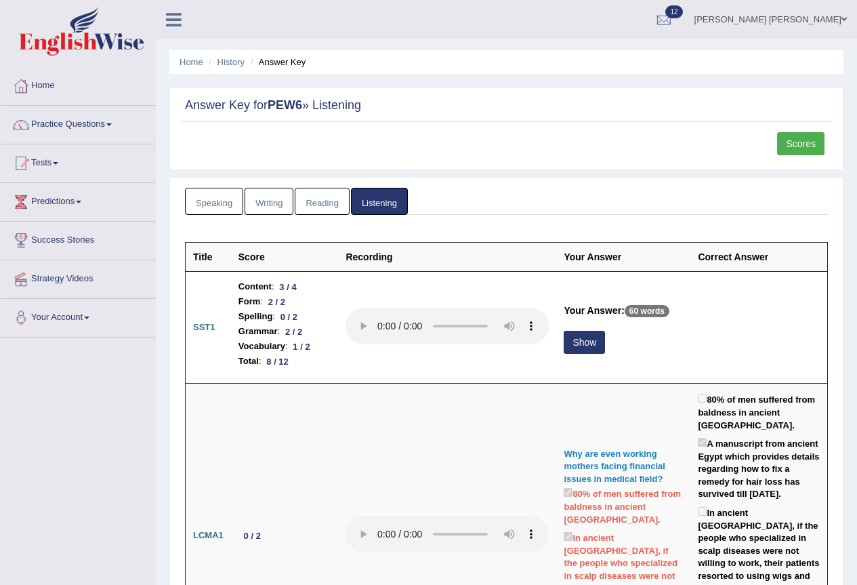
click at [585, 345] on button "Show" at bounding box center [584, 342] width 41 height 23
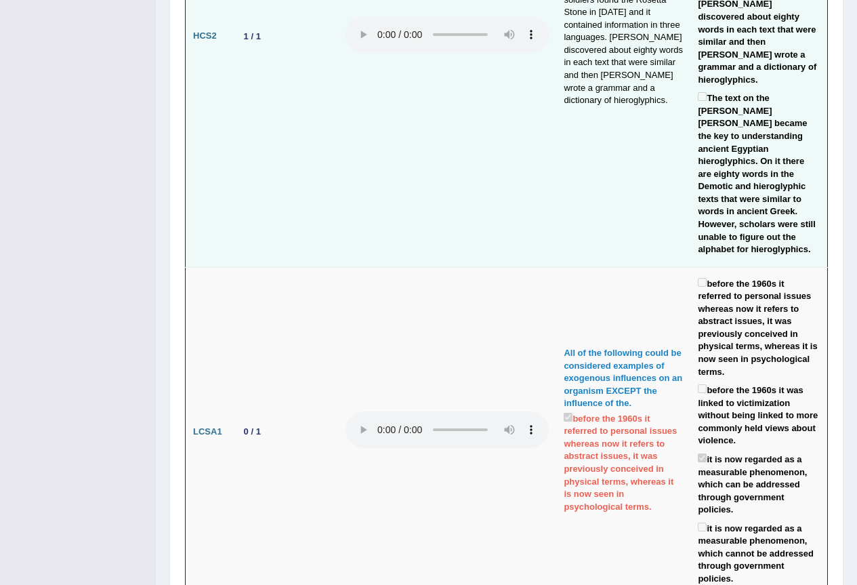
scroll to position [2641, 0]
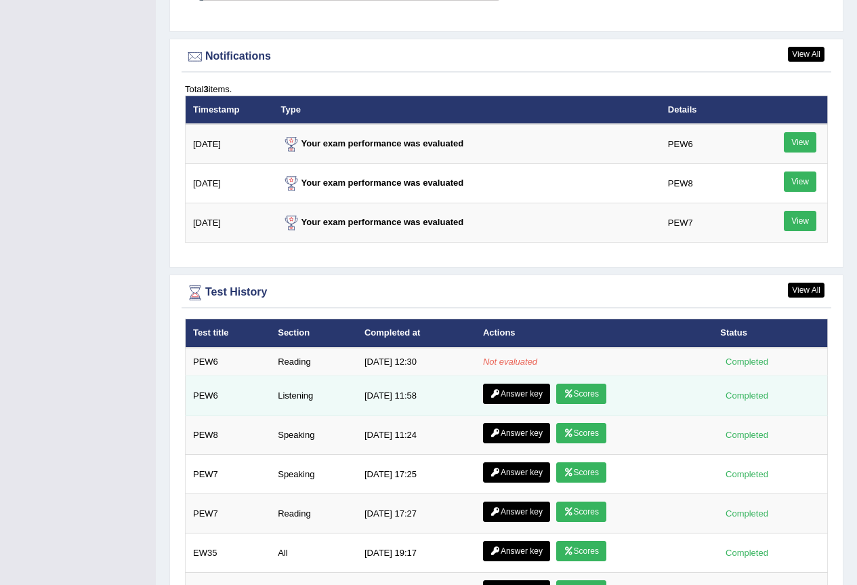
click at [581, 384] on link "Scores" at bounding box center [581, 394] width 50 height 20
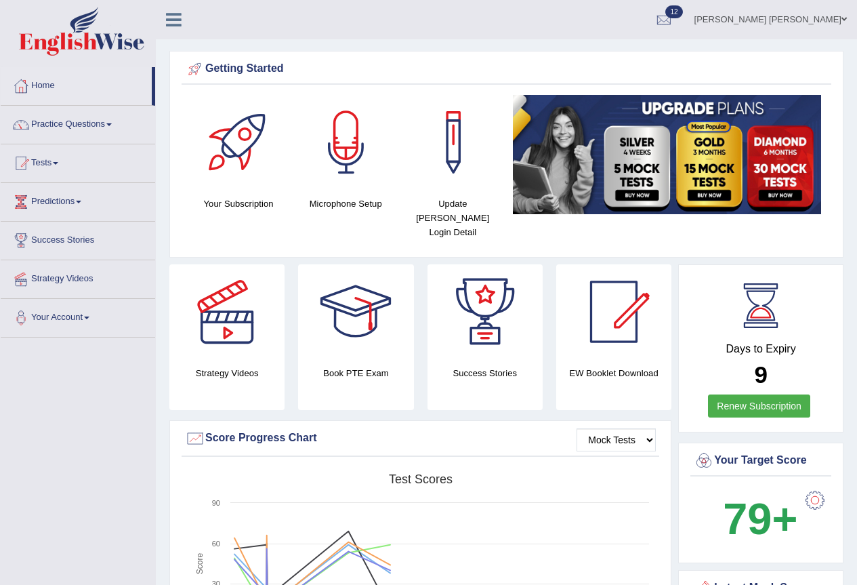
click at [51, 83] on link "Home" at bounding box center [76, 84] width 151 height 34
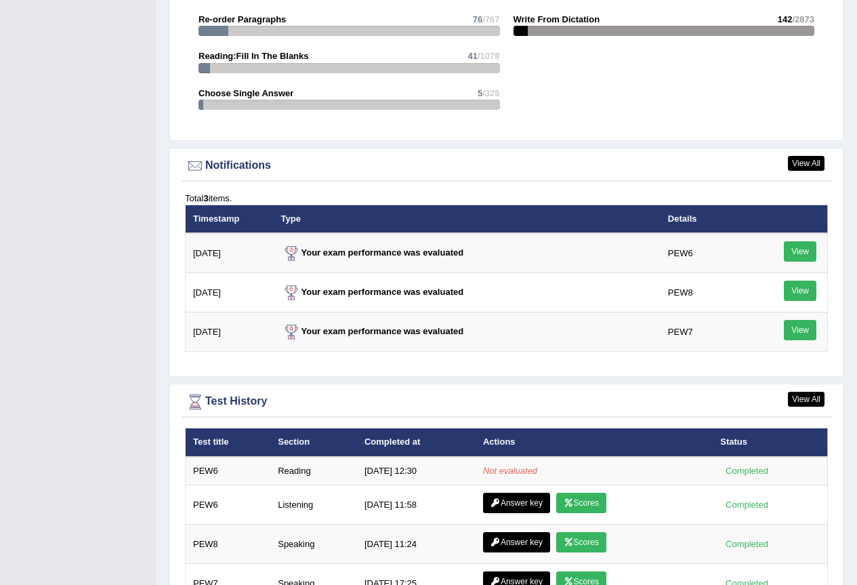
scroll to position [1536, 0]
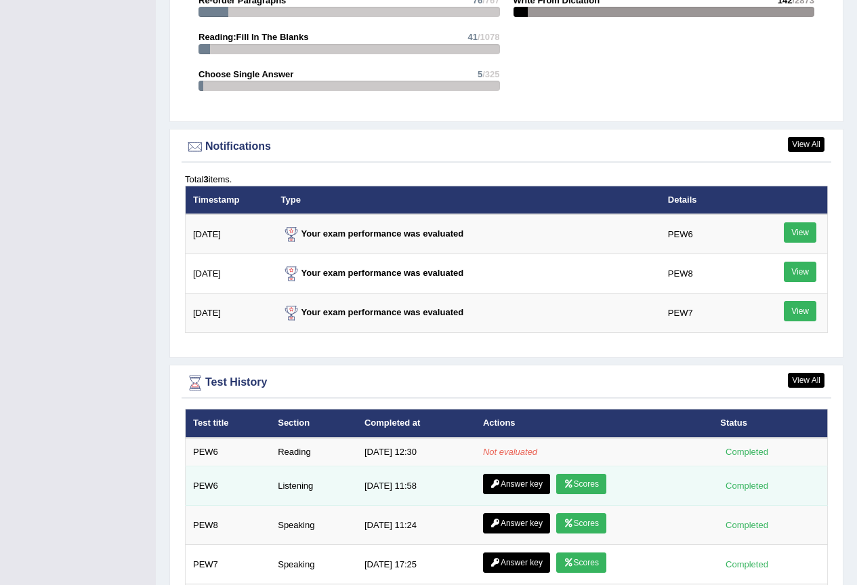
click at [533, 474] on link "Answer key" at bounding box center [516, 484] width 67 height 20
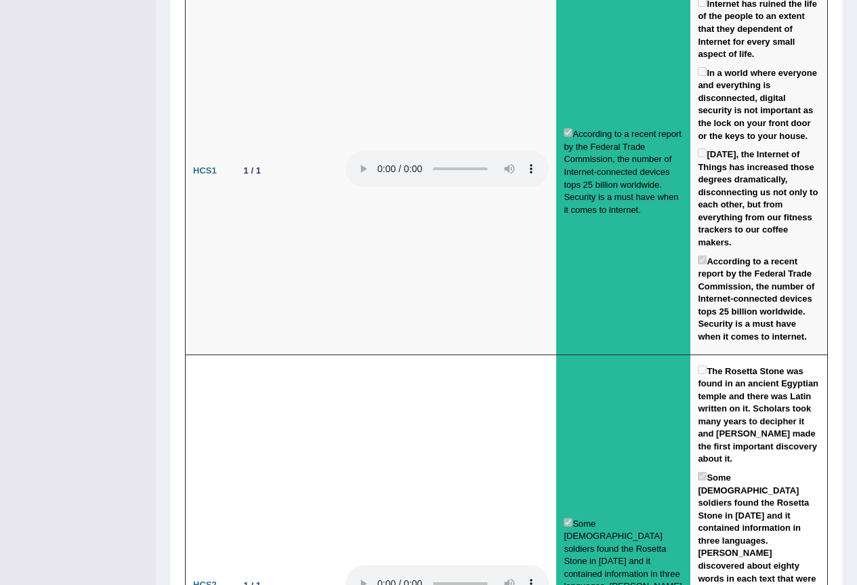
scroll to position [1878, 0]
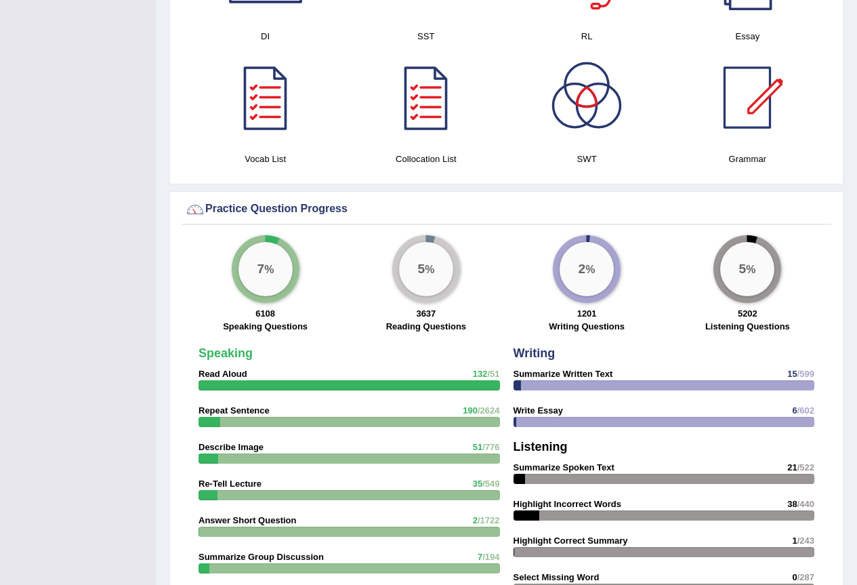
scroll to position [362, 0]
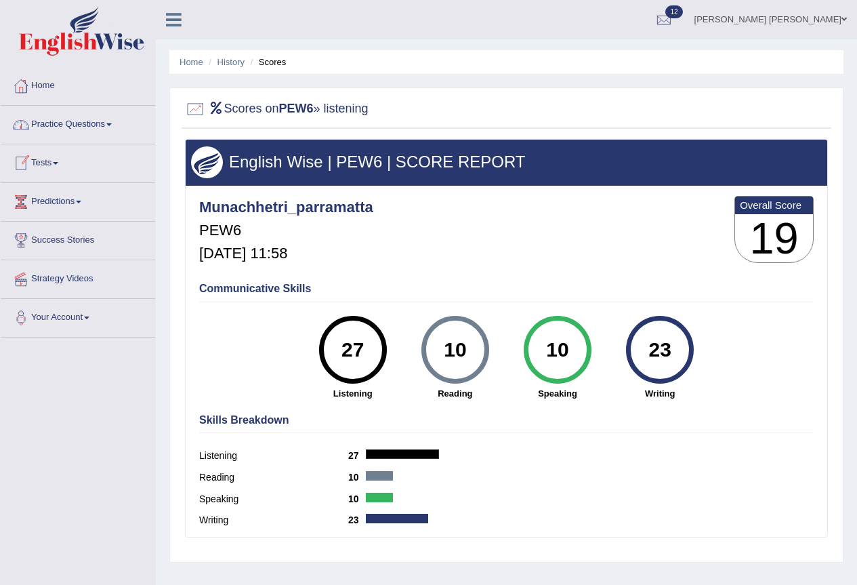
click at [115, 121] on link "Practice Questions" at bounding box center [78, 123] width 154 height 34
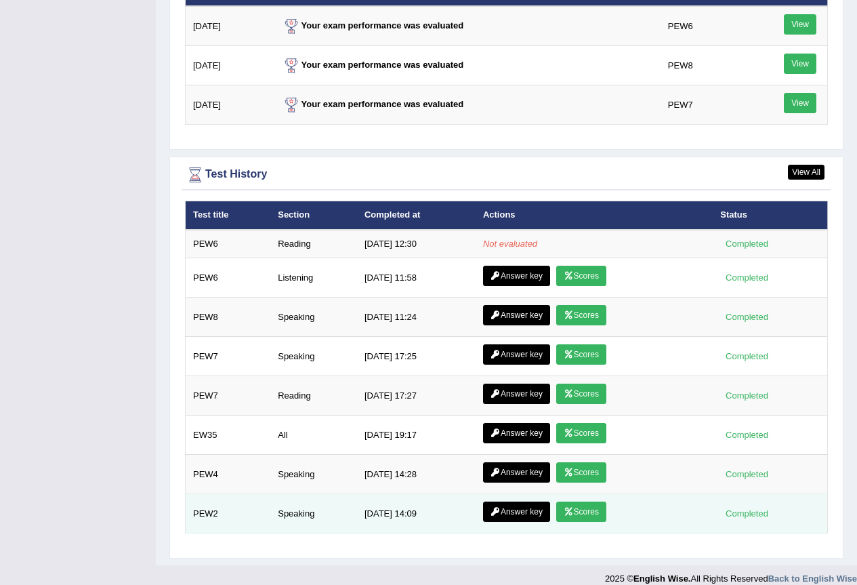
scroll to position [1744, 0]
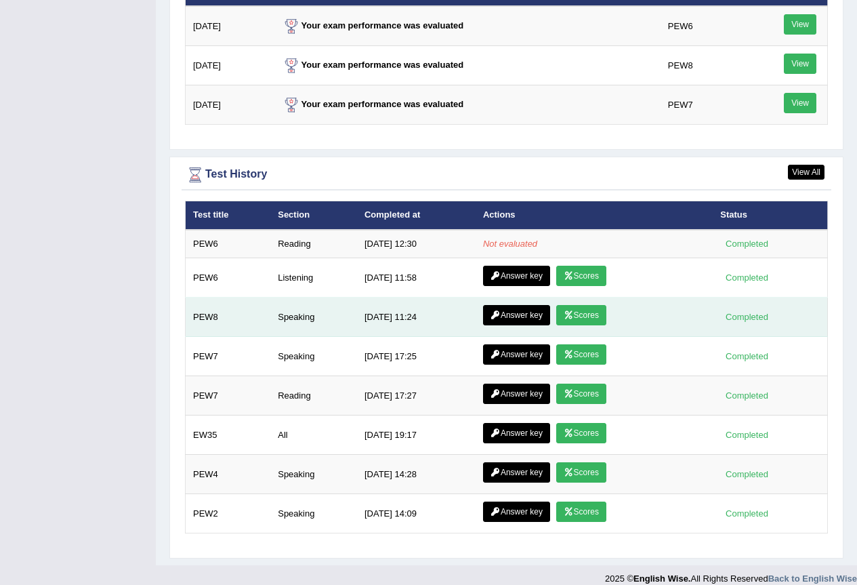
click at [572, 311] on icon at bounding box center [569, 315] width 10 height 8
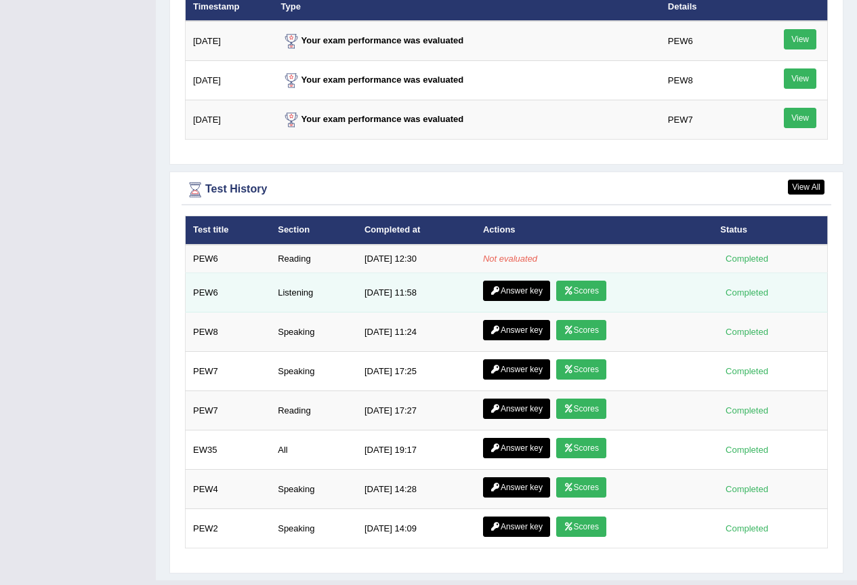
click at [561, 281] on link "Scores" at bounding box center [581, 291] width 50 height 20
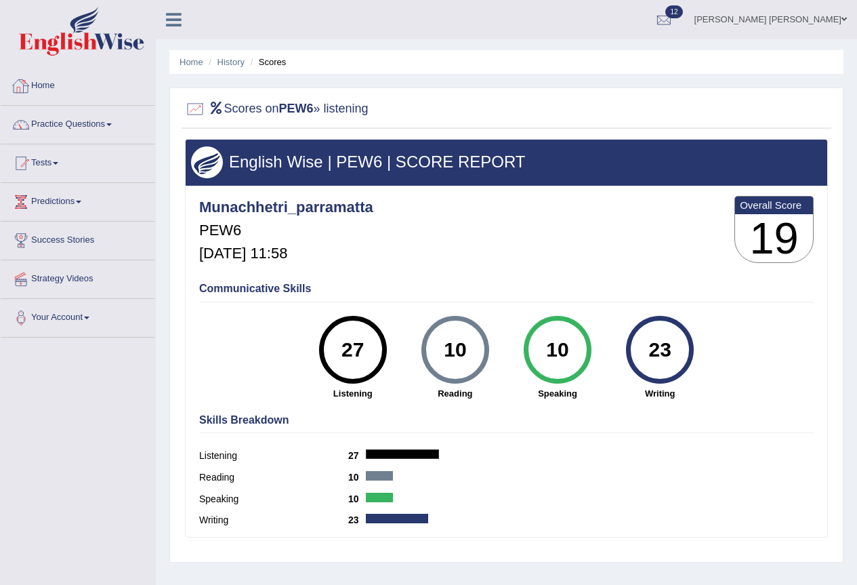
click at [45, 83] on link "Home" at bounding box center [78, 84] width 154 height 34
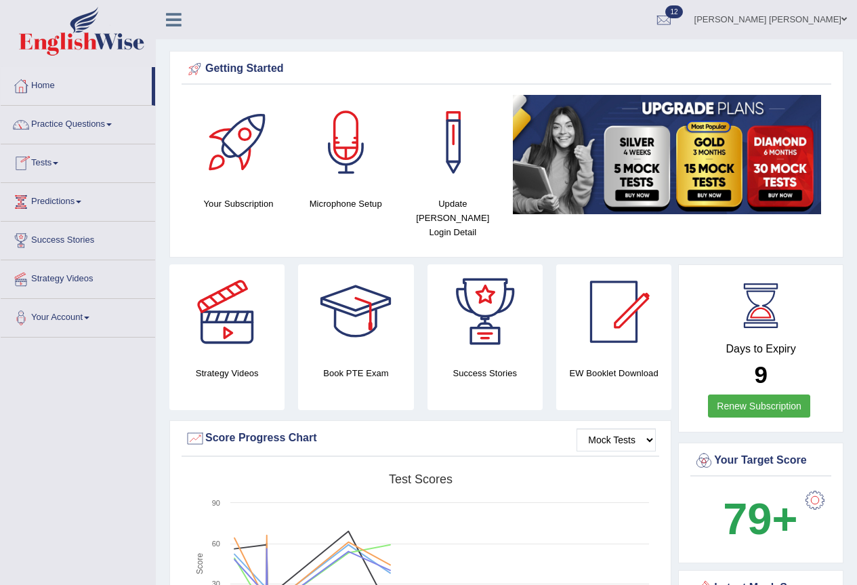
click at [115, 126] on link "Practice Questions" at bounding box center [78, 123] width 154 height 34
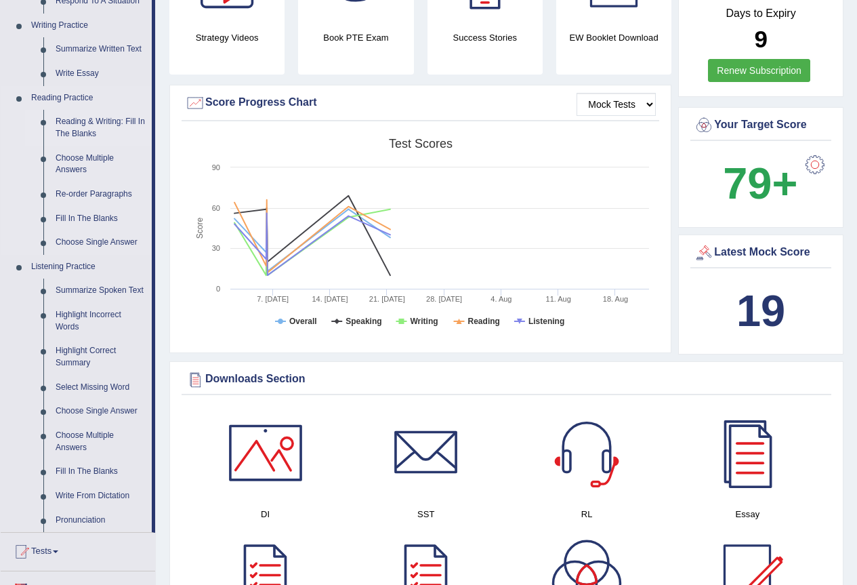
scroll to position [452, 0]
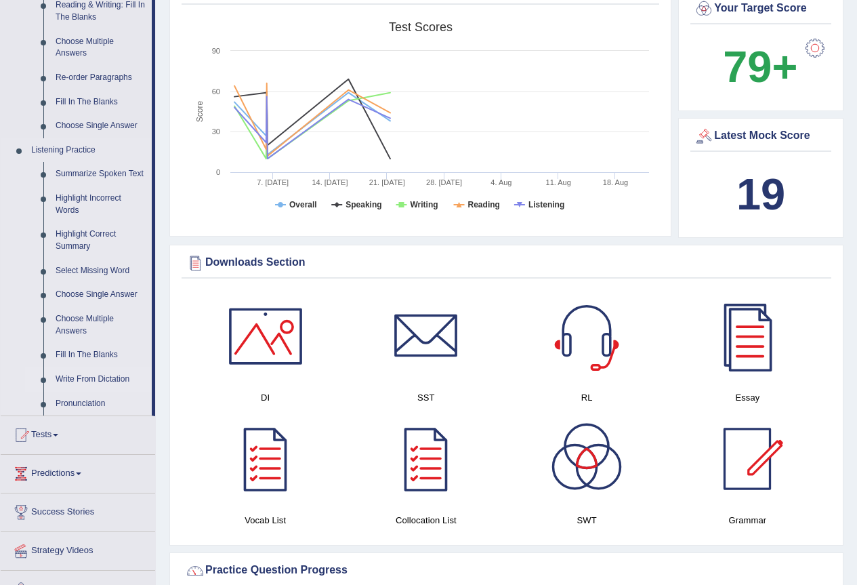
click at [120, 381] on link "Write From Dictation" at bounding box center [100, 379] width 102 height 24
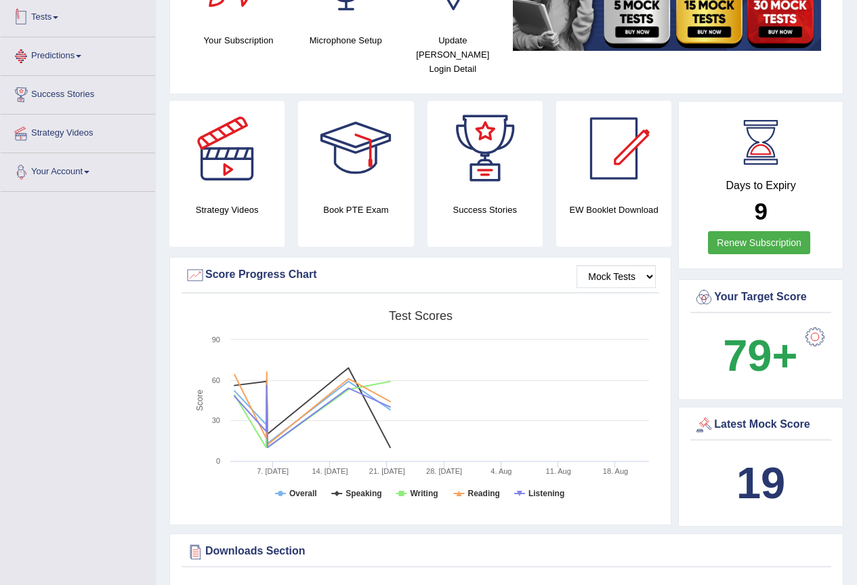
scroll to position [413, 0]
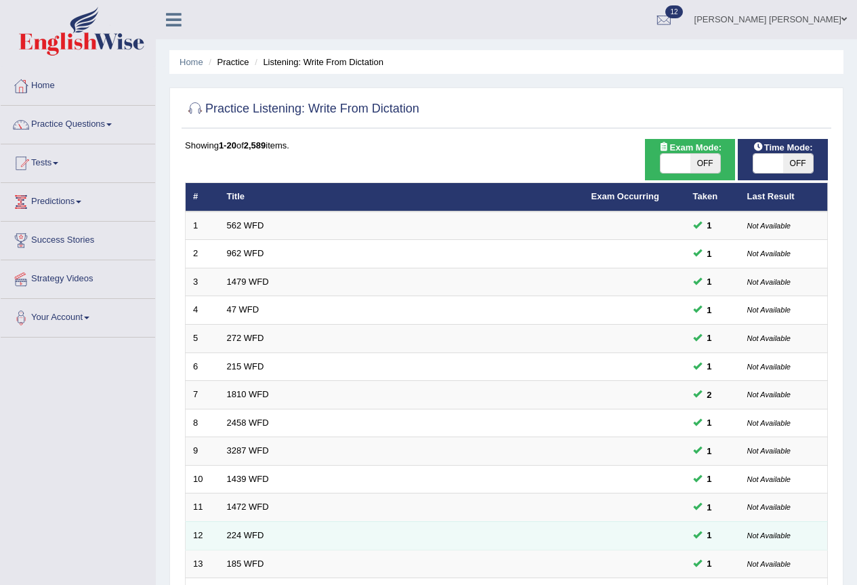
scroll to position [312, 0]
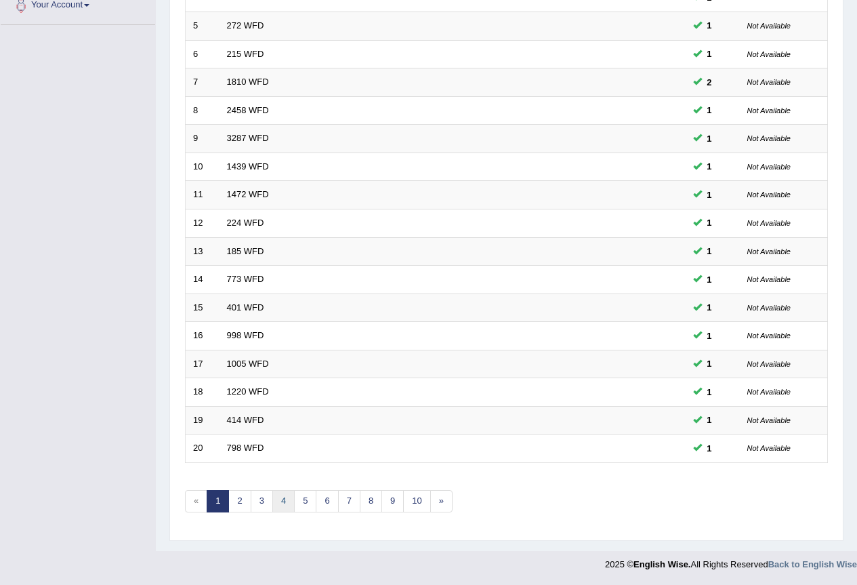
click at [282, 501] on link "4" at bounding box center [283, 501] width 22 height 22
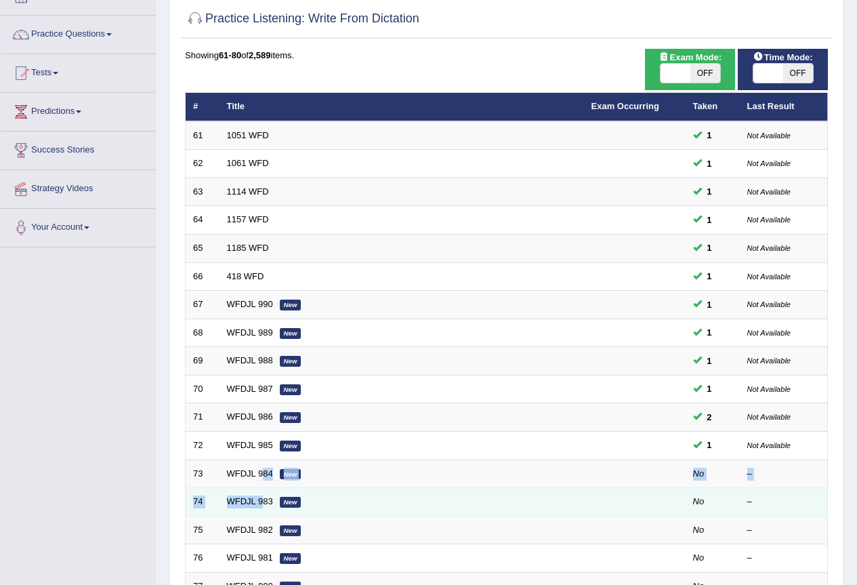
click at [264, 489] on tbody "61 1051 WFD 1 Not Available 62 1061 WFD 1 Not Available 63 1114 WFD 1 Not Avail…" at bounding box center [507, 403] width 642 height 564
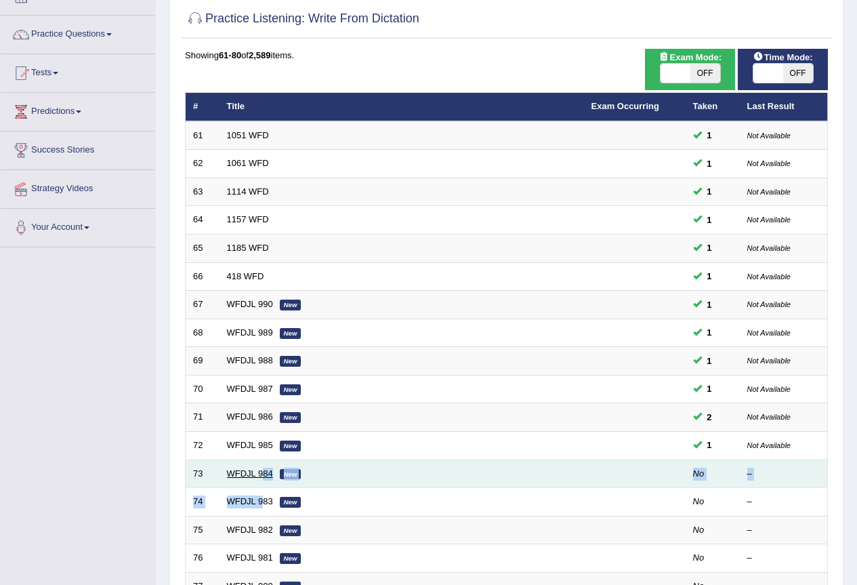
click at [245, 472] on link "WFDJL 984" at bounding box center [250, 473] width 46 height 10
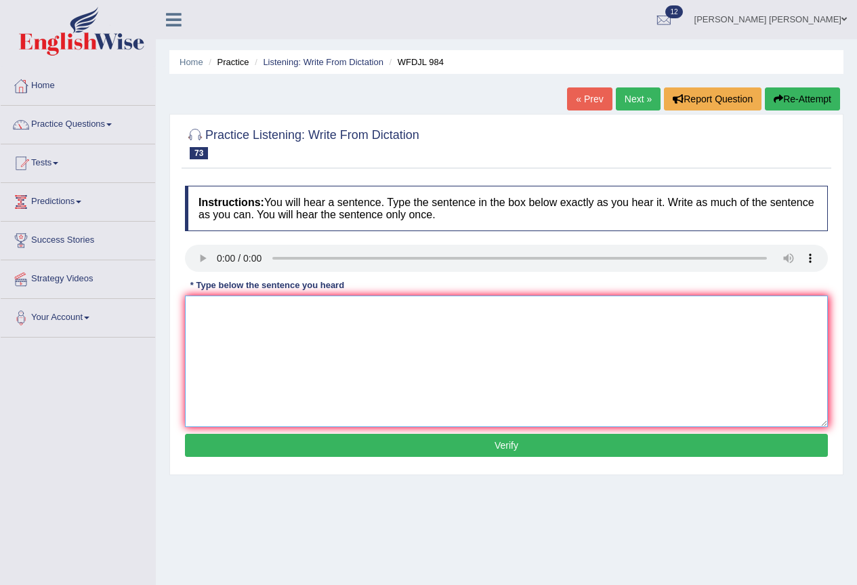
click at [226, 334] on textarea at bounding box center [506, 360] width 643 height 131
click at [199, 310] on textarea "the assebly decided to give more power to local system." at bounding box center [506, 360] width 643 height 131
click at [195, 308] on textarea "the assebly decided to give more power to local system." at bounding box center [506, 360] width 643 height 131
click at [232, 312] on textarea "The assebly decided to give more power to local system." at bounding box center [506, 360] width 643 height 131
type textarea "The assembly decided to give more power to local system."
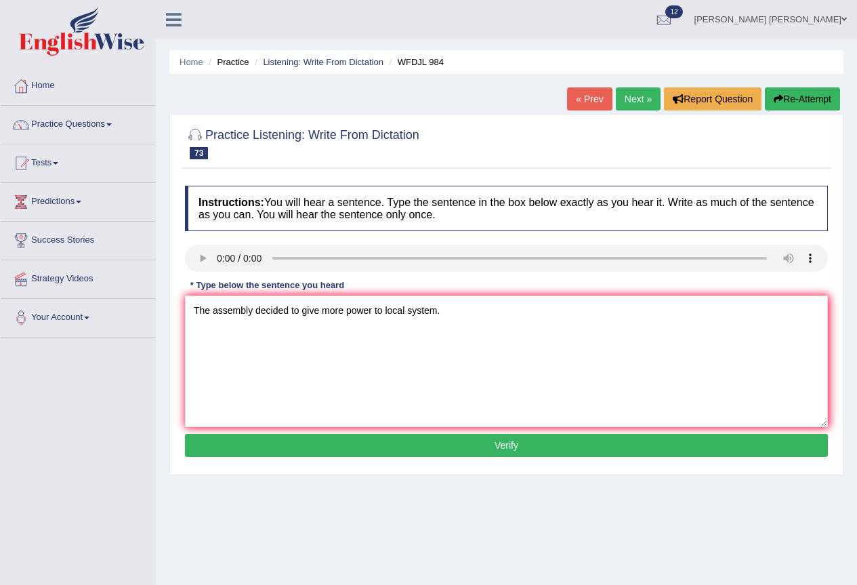
click at [395, 442] on button "Verify" at bounding box center [506, 445] width 643 height 23
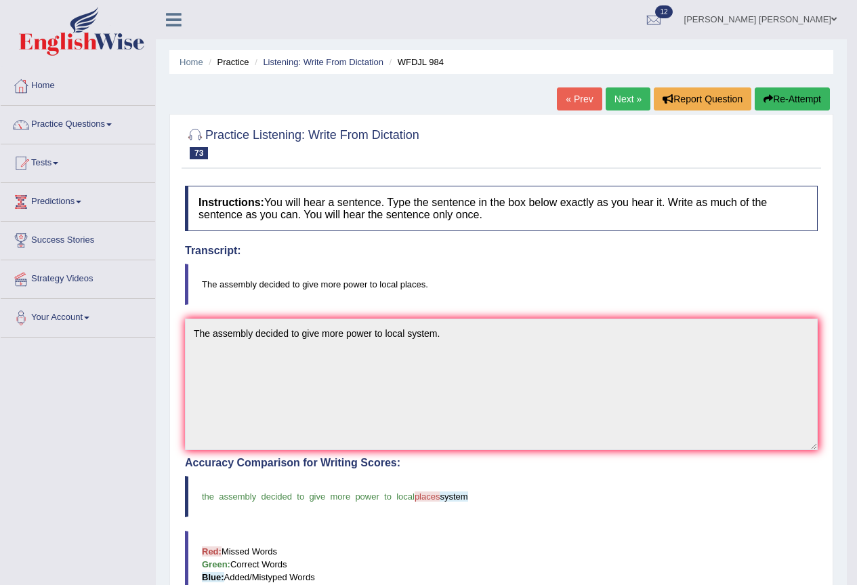
click at [619, 94] on link "Next »" at bounding box center [628, 98] width 45 height 23
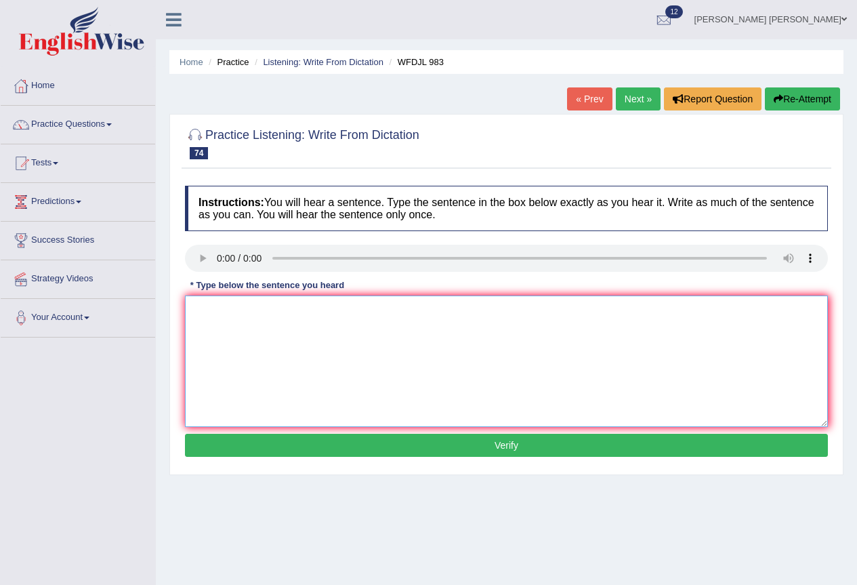
click at [216, 325] on textarea at bounding box center [506, 360] width 643 height 131
click at [200, 311] on textarea "bankks are trying to make more money from growing market." at bounding box center [506, 360] width 643 height 131
click at [215, 310] on textarea "Bankks are trying to make more money from growing market." at bounding box center [506, 360] width 643 height 131
type textarea "Banks are trying to make more money from growing market."
click at [478, 443] on button "Verify" at bounding box center [506, 445] width 643 height 23
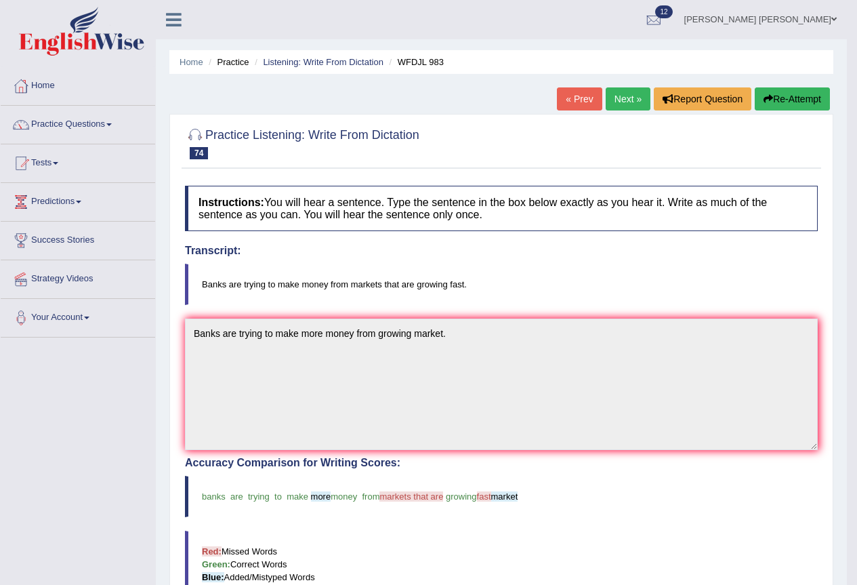
click at [621, 98] on link "Next »" at bounding box center [628, 98] width 45 height 23
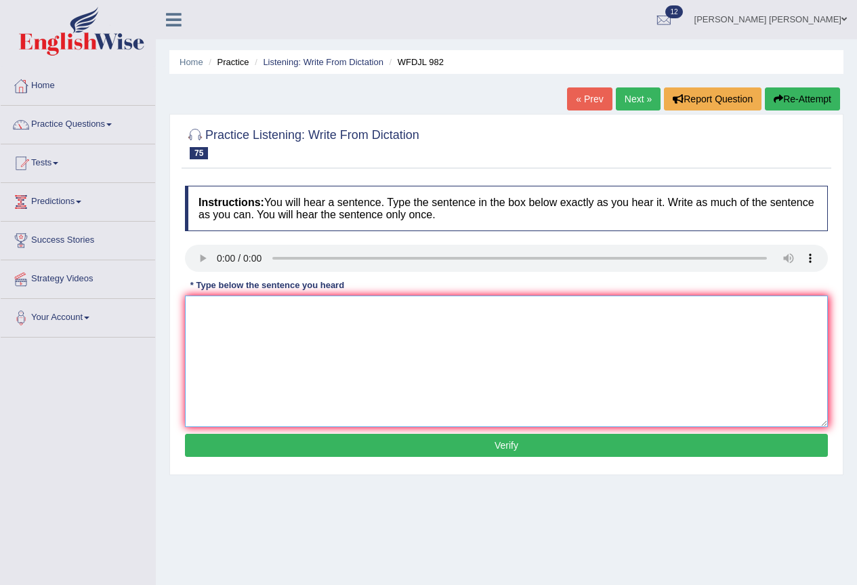
click at [209, 315] on textarea at bounding box center [506, 360] width 643 height 131
click at [204, 315] on textarea at bounding box center [506, 360] width 643 height 131
click at [345, 307] on textarea "gOOD DEGIN COULD MAKE" at bounding box center [506, 360] width 643 height 131
click at [289, 309] on textarea "gOOD DEGIN COULD MAKE" at bounding box center [506, 360] width 643 height 131
click at [369, 317] on textarea "gOOD DEGIN COULD CAN MAKE" at bounding box center [506, 360] width 643 height 131
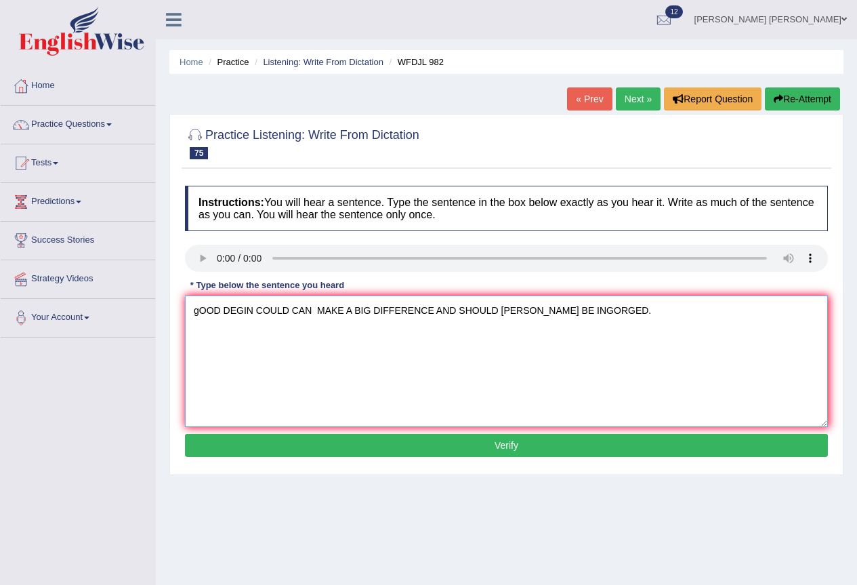
click at [197, 310] on textarea "gOOD DEGIN COULD CAN MAKE A BIG DIFFERENCE AND SHOULD NOE BE INGORGED." at bounding box center [506, 360] width 643 height 131
click at [259, 310] on textarea "GOOD DEGIN COULD CAN MAKE A BIG DIFFERENCE AND SHOULD NOE BE INGORGED." at bounding box center [506, 360] width 643 height 131
click at [531, 310] on textarea "GOOD DEGINS COULD CAN MAKE A BIG DIFFERENCE AND SHOULD NOE BE INGORGED." at bounding box center [506, 360] width 643 height 131
click at [585, 308] on textarea "GOOD DEGINS COULD CAN MAKE A BIG DIFFERENCE AND SHOULD NOT BE INGORGED." at bounding box center [506, 360] width 643 height 131
type textarea "GOOD DEGINS COULD CAN MAKE A BIG DIFFERENCE AND SHOULD NOT BE INGORED."
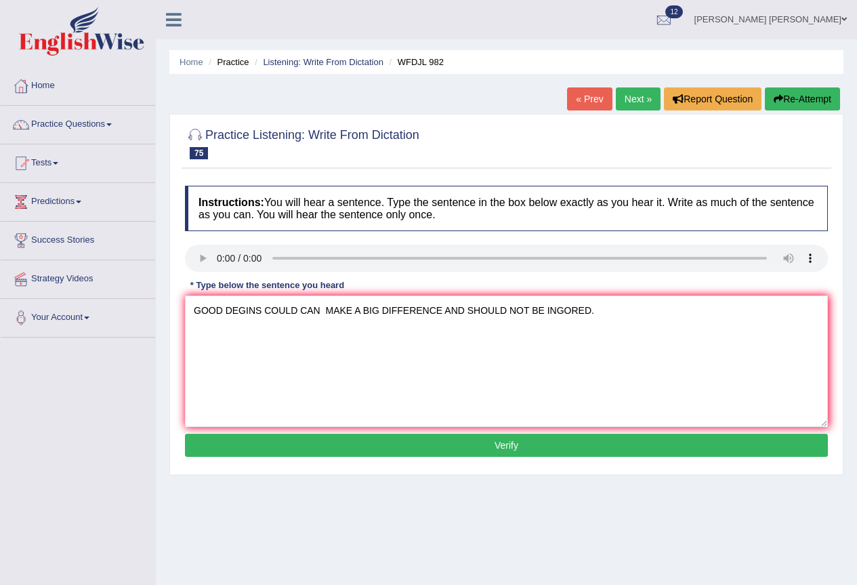
click at [521, 447] on button "Verify" at bounding box center [506, 445] width 643 height 23
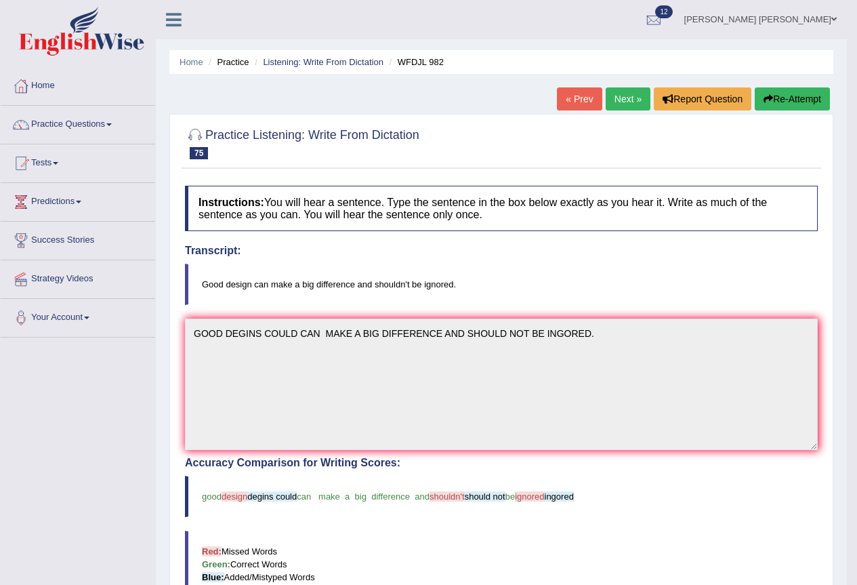
click at [768, 100] on icon "button" at bounding box center [768, 98] width 9 height 9
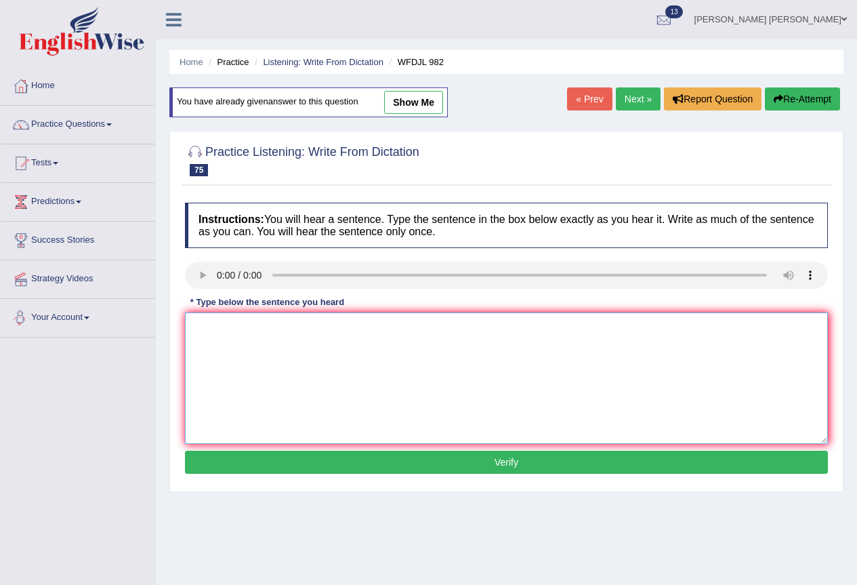
click at [235, 361] on textarea at bounding box center [506, 377] width 643 height 131
type textarea "g"
click at [386, 341] on textarea "Good degin can make a big difference" at bounding box center [506, 377] width 643 height 131
type textarea "Good degin can make a big difference and shouldn't be ignored."
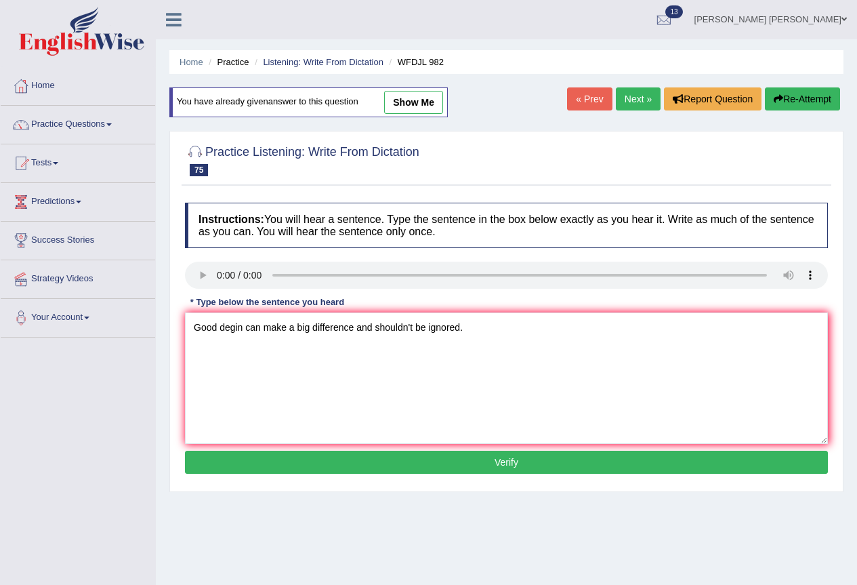
click at [330, 459] on button "Verify" at bounding box center [506, 462] width 643 height 23
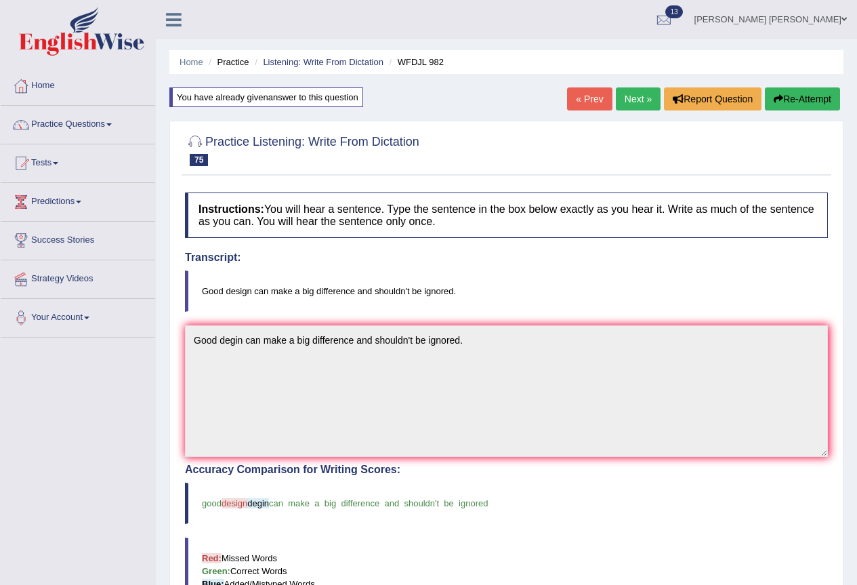
click at [625, 101] on link "Next »" at bounding box center [638, 98] width 45 height 23
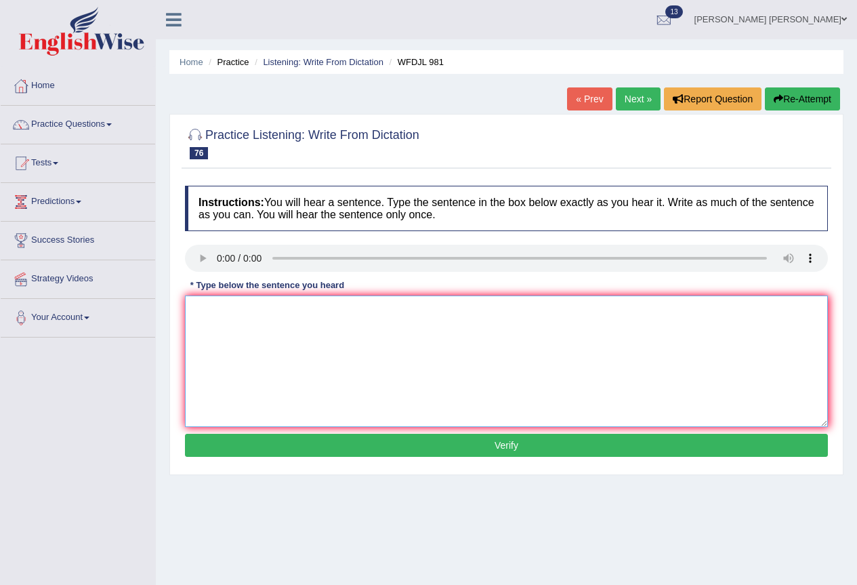
click at [229, 319] on textarea at bounding box center [506, 360] width 643 height 131
click at [197, 310] on textarea "trees in cities help to deal with to much water." at bounding box center [506, 360] width 643 height 131
click at [275, 312] on textarea "Trees in cities help to deal with to much water." at bounding box center [506, 360] width 643 height 131
type textarea "Trees in cities help helped to deal with to much water."
click at [413, 450] on button "Verify" at bounding box center [506, 445] width 643 height 23
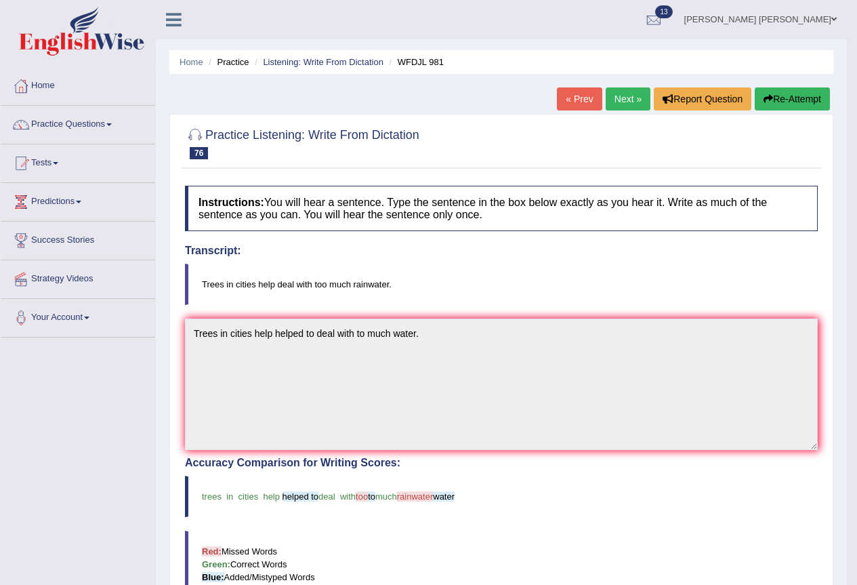
click at [609, 98] on link "Next »" at bounding box center [628, 98] width 45 height 23
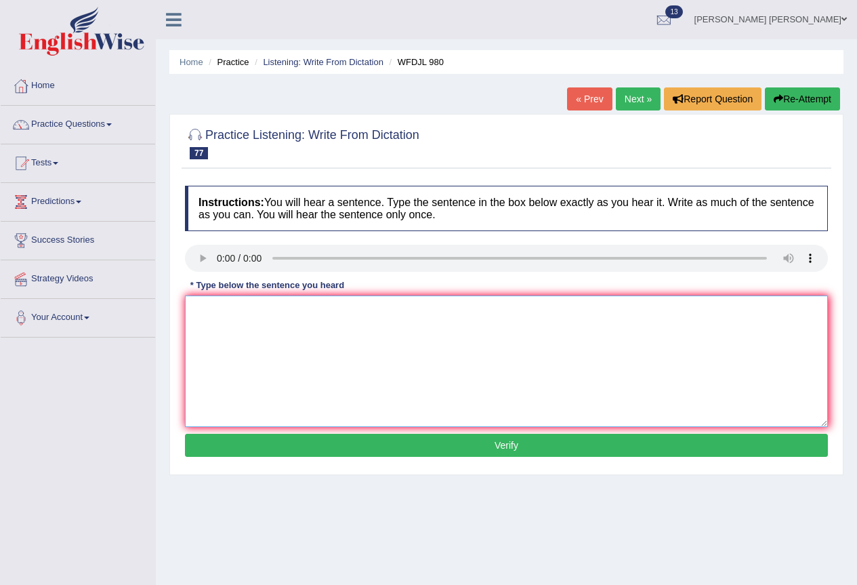
click at [205, 309] on textarea at bounding box center [506, 360] width 643 height 131
click at [192, 308] on textarea "Class teacher know about the numbers and teach how to know them well." at bounding box center [506, 360] width 643 height 131
click at [218, 310] on textarea "The Class teacher know about the numbers and teach how to know them well." at bounding box center [506, 360] width 643 height 131
click at [422, 309] on textarea "The class teacher know about the numbers and teach how to know them well." at bounding box center [506, 360] width 643 height 131
click at [451, 312] on textarea "The class teacher know about the numbers and how to know them well." at bounding box center [506, 360] width 643 height 131
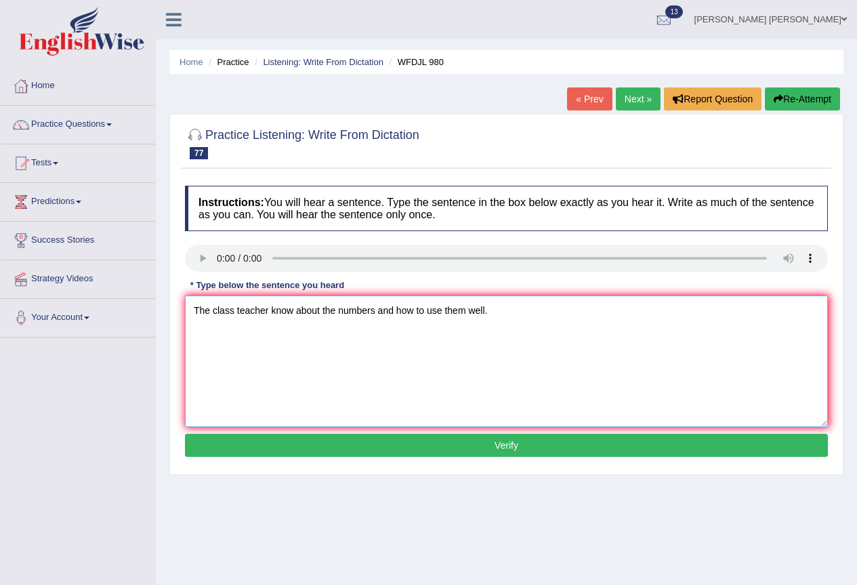
type textarea "The class teacher know about the numbers and how to use them well."
click at [365, 448] on button "Verify" at bounding box center [506, 445] width 643 height 23
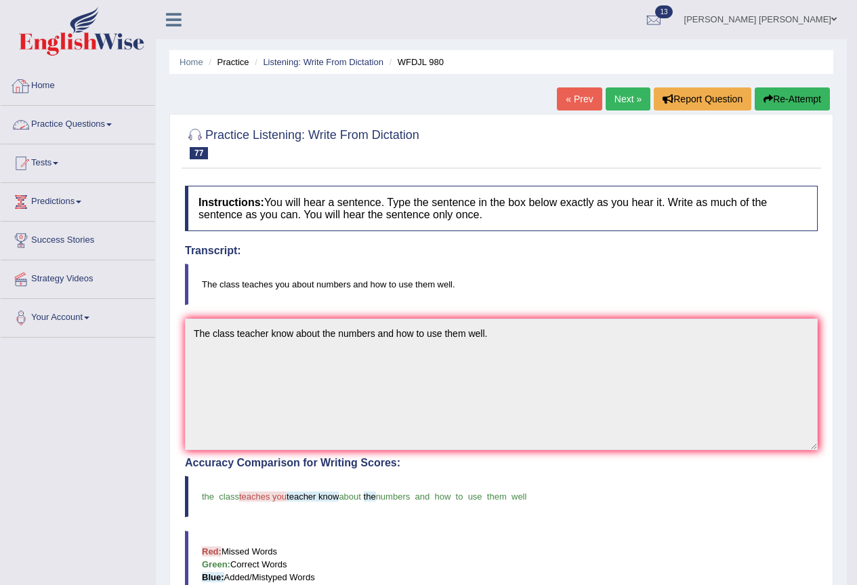
click at [55, 83] on link "Home" at bounding box center [78, 84] width 154 height 34
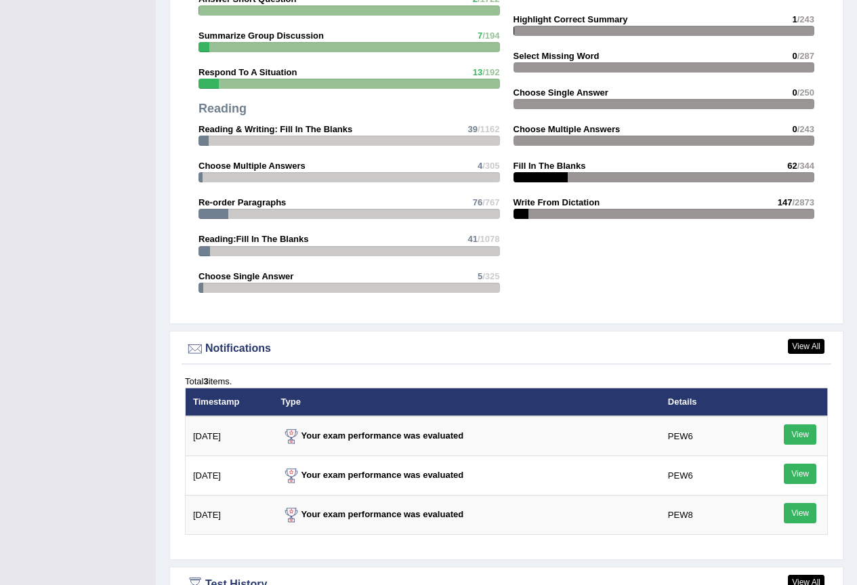
scroll to position [1536, 0]
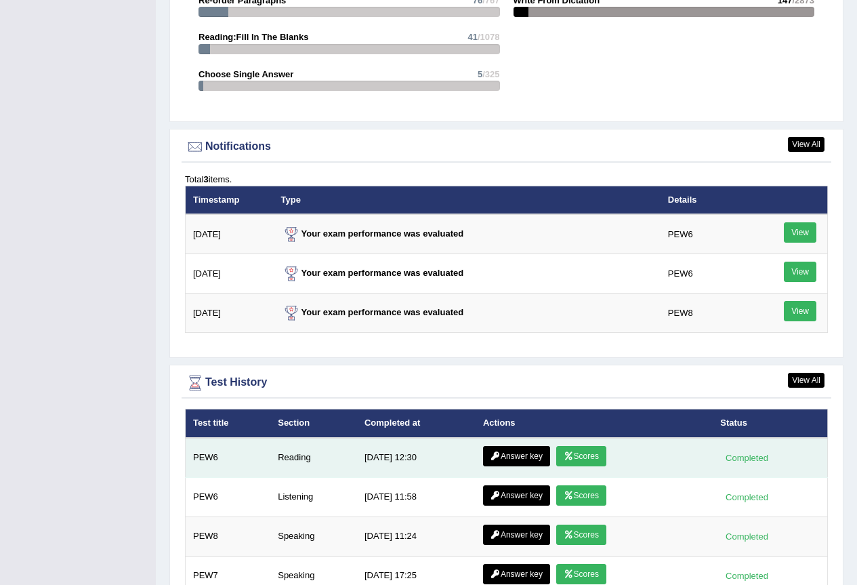
click at [568, 452] on icon at bounding box center [569, 456] width 10 height 8
click at [575, 446] on link "Scores" at bounding box center [581, 456] width 50 height 20
click at [512, 446] on link "Answer key" at bounding box center [516, 456] width 67 height 20
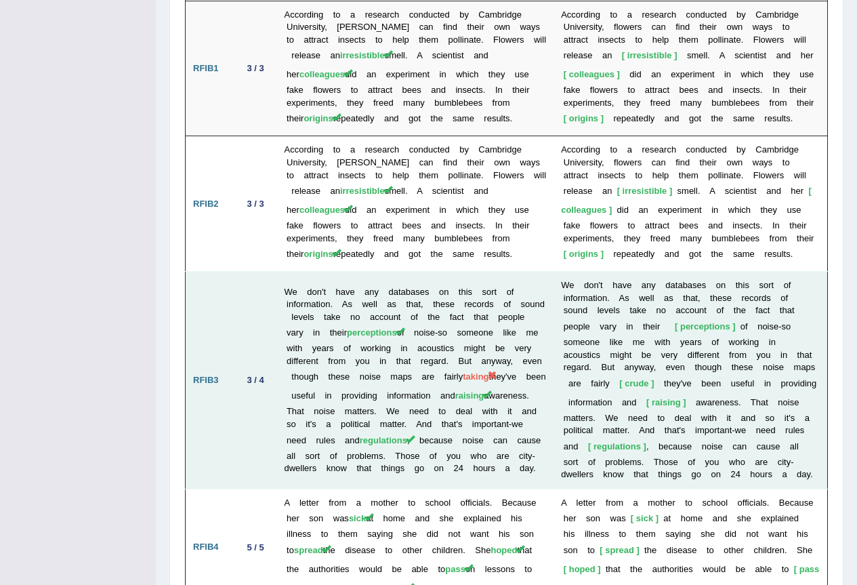
scroll to position [2126, 0]
